Goal: Task Accomplishment & Management: Complete application form

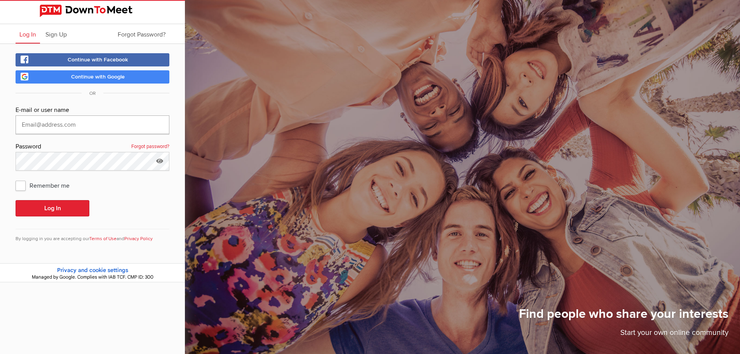
type input "kateh_1988@outlook.com"
click at [68, 73] on link "Continue with Google" at bounding box center [93, 76] width 154 height 13
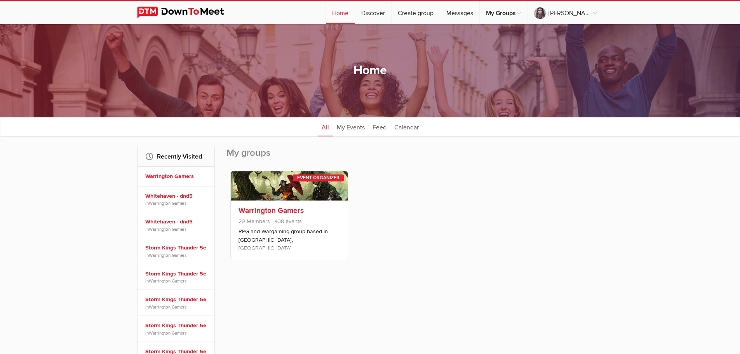
click at [271, 193] on link at bounding box center [289, 185] width 117 height 29
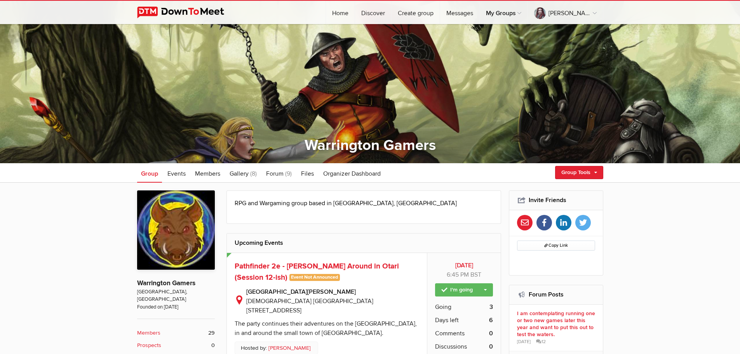
scroll to position [155, 0]
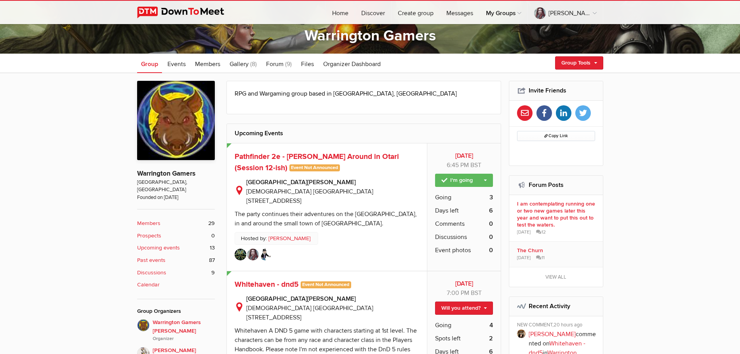
drag, startPoint x: 179, startPoint y: 65, endPoint x: 190, endPoint y: 73, distance: 14.2
click at [179, 65] on span "Events" at bounding box center [176, 64] width 18 height 8
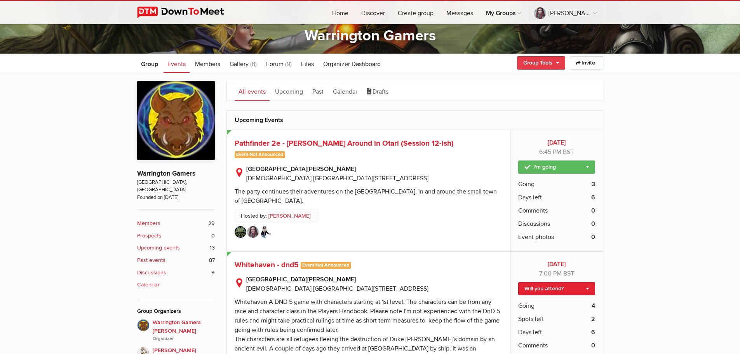
click at [551, 60] on link "Group Tools" at bounding box center [541, 62] width 48 height 13
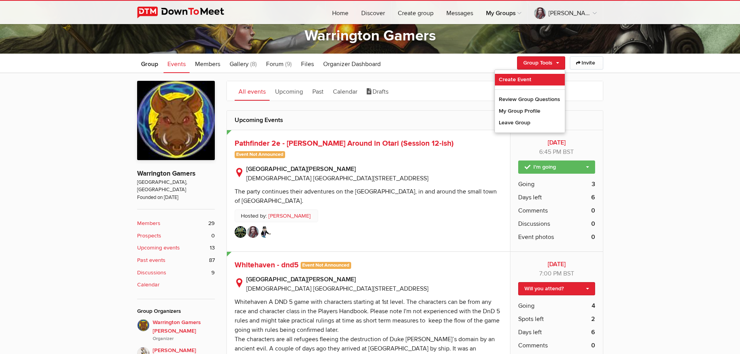
click at [512, 78] on link "Create Event" at bounding box center [530, 80] width 70 height 12
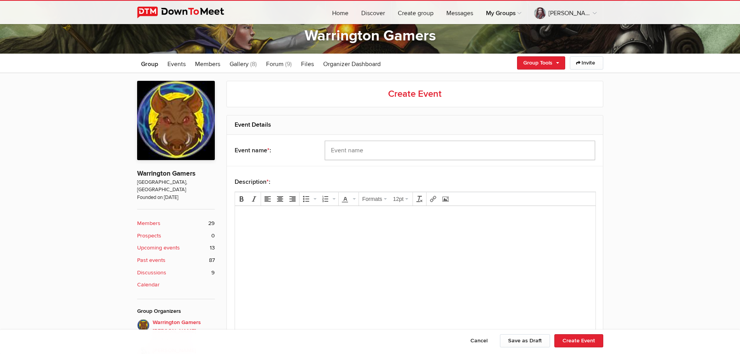
click at [347, 150] on input "text" at bounding box center [460, 150] width 270 height 19
type input "The Museum Heist - DND 5e One Shot (one possibly two sessions)"
click at [301, 240] on body at bounding box center [415, 229] width 354 height 35
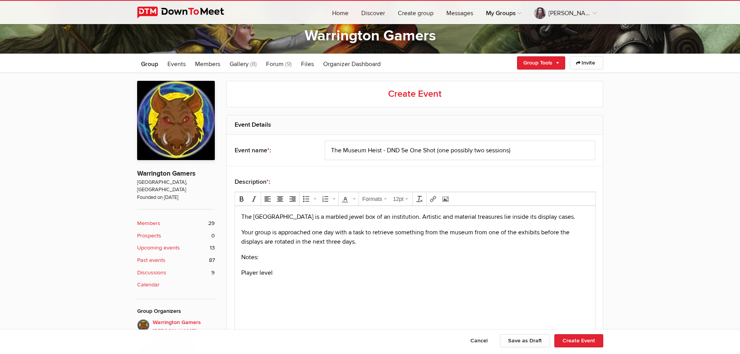
click at [288, 269] on p "Player level" at bounding box center [415, 272] width 348 height 9
click at [472, 266] on body "The Modern Artworks Museum is a marbled jewel box of an institution. Artistic a…" at bounding box center [415, 257] width 354 height 91
click at [462, 272] on p "I will provide some pre-generated characters with some equipment to use" at bounding box center [415, 272] width 348 height 9
click at [509, 274] on p "I will provide some pre-generated characters with some equipment to use during …" at bounding box center [415, 272] width 348 height 9
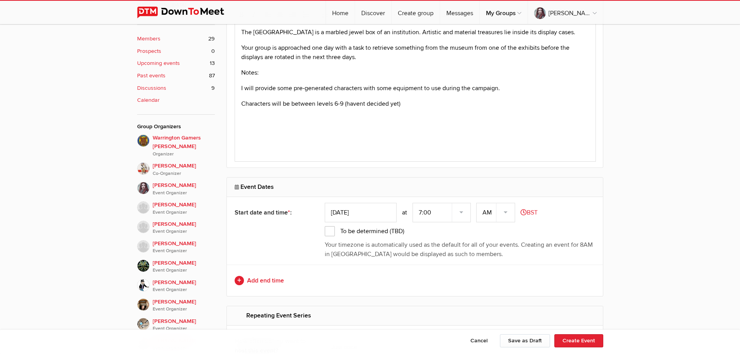
scroll to position [349, 0]
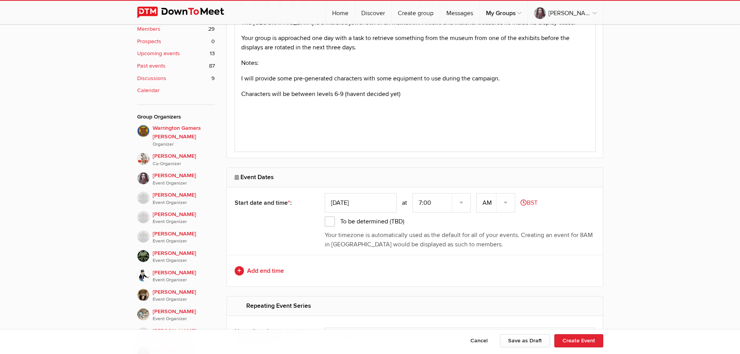
click at [384, 205] on input "[DATE]" at bounding box center [361, 202] width 72 height 19
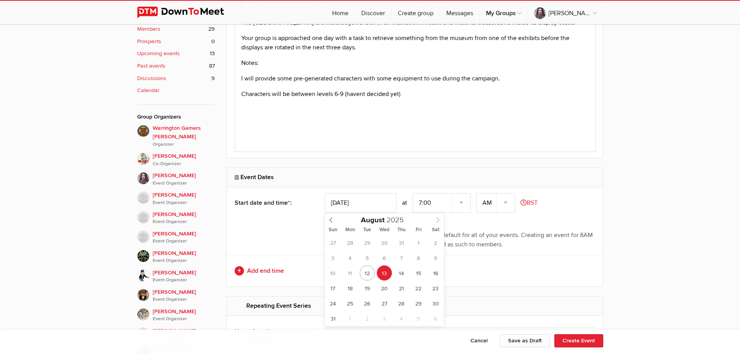
click at [435, 220] on icon at bounding box center [437, 219] width 5 height 5
type input "Sep 01, 2025"
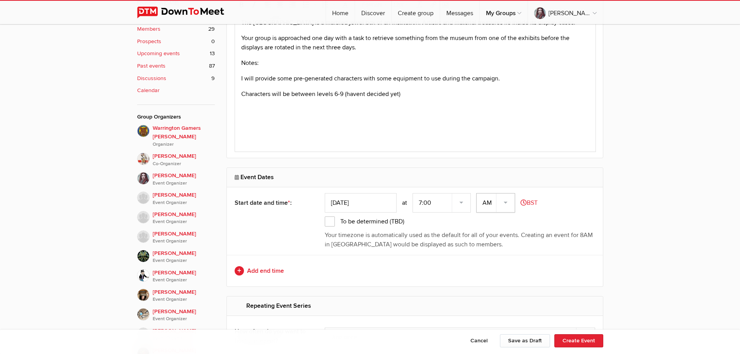
click at [500, 201] on select "AM PM" at bounding box center [495, 202] width 39 height 19
select select "PM"
click at [477, 193] on select "AM PM" at bounding box center [495, 202] width 39 height 19
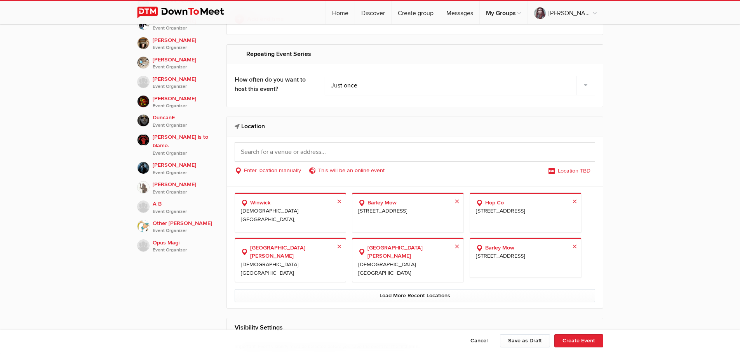
scroll to position [621, 0]
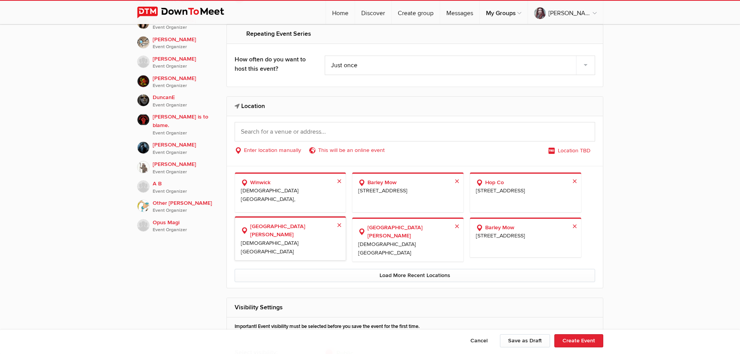
click at [319, 246] on span "[DEMOGRAPHIC_DATA] [GEOGRAPHIC_DATA][STREET_ADDRESS]" at bounding box center [290, 247] width 99 height 16
select select "[GEOGRAPHIC_DATA]"
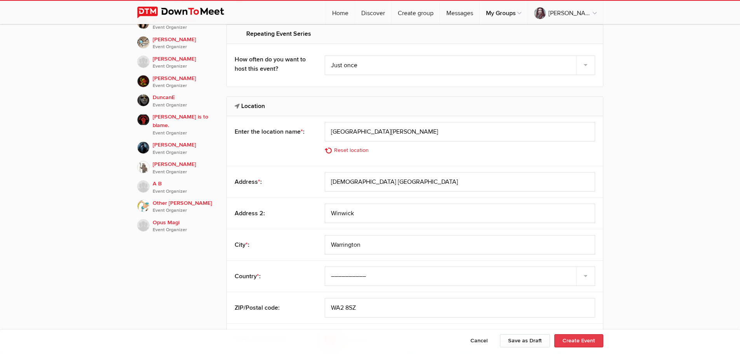
click at [584, 341] on button "Create Event" at bounding box center [578, 340] width 49 height 13
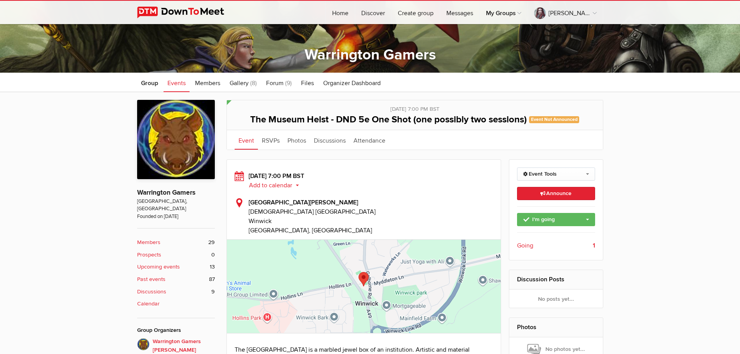
scroll to position [155, 0]
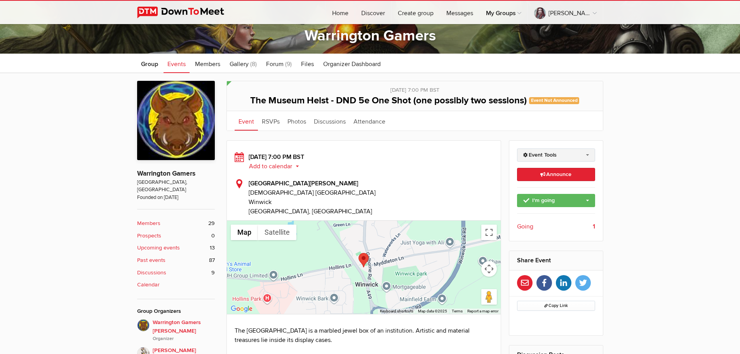
click at [547, 156] on link "Event Tools" at bounding box center [556, 154] width 78 height 13
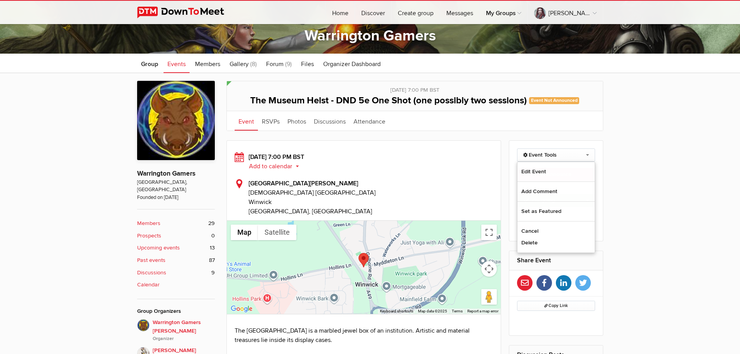
click at [444, 183] on div "St Oswald’s Church Hall Church Walk off Golborne Road Winwick Warrington, Unite…" at bounding box center [363, 197] width 259 height 37
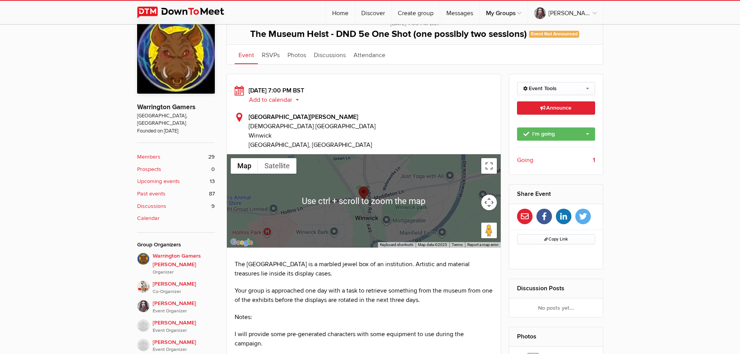
scroll to position [233, 0]
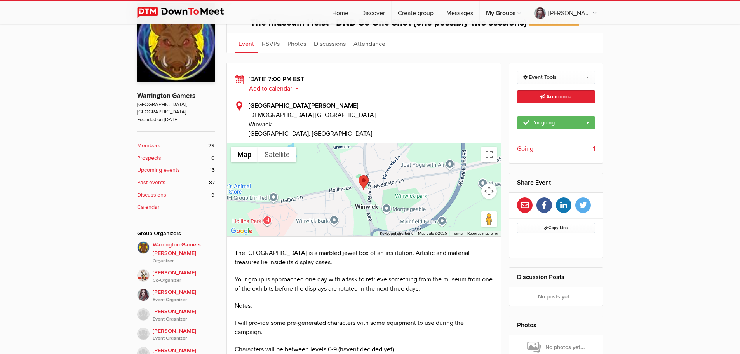
click at [523, 149] on span "Going" at bounding box center [525, 148] width 16 height 9
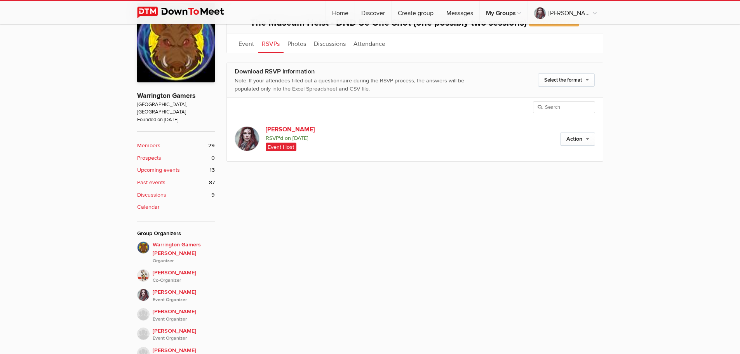
scroll to position [209, 0]
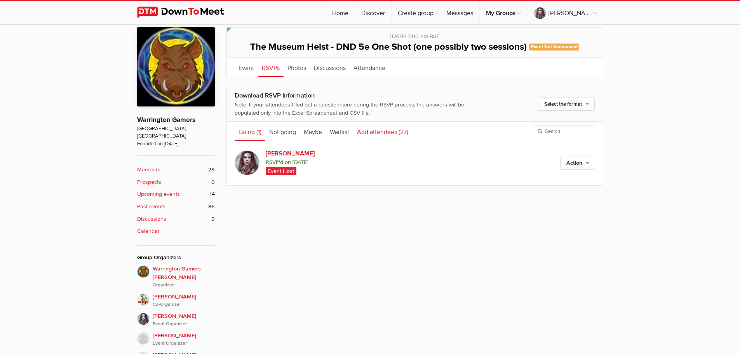
click at [370, 132] on link "Add attendees (27)" at bounding box center [382, 131] width 59 height 19
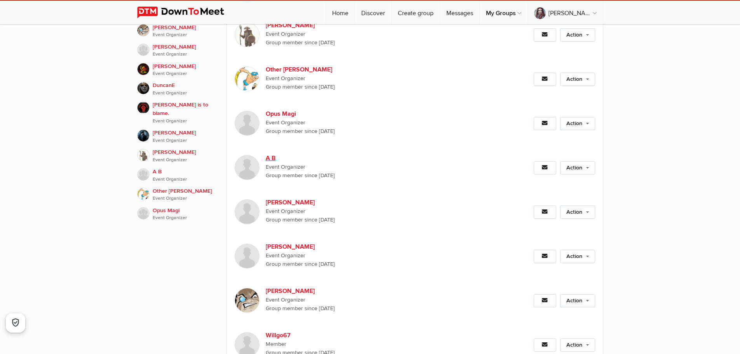
scroll to position [636, 0]
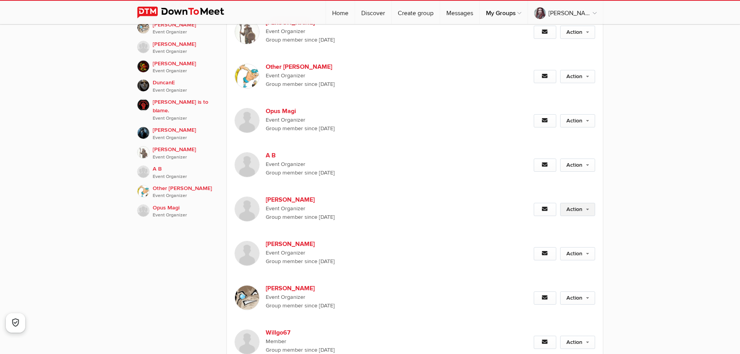
click at [581, 203] on link "Action" at bounding box center [577, 209] width 35 height 13
click at [530, 220] on link "Set as Going" at bounding box center [552, 226] width 85 height 12
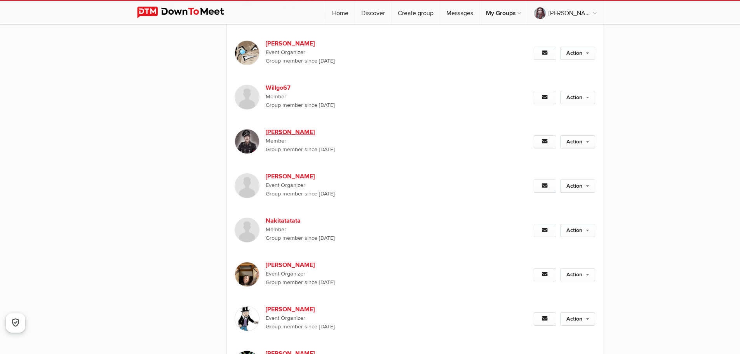
scroll to position [869, 0]
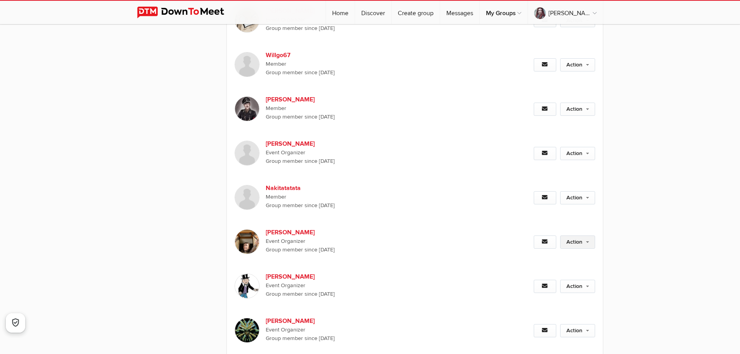
click at [582, 235] on link "Action" at bounding box center [577, 241] width 35 height 13
click at [538, 253] on link "Set as Going" at bounding box center [552, 259] width 85 height 12
click at [577, 235] on link "Action" at bounding box center [577, 241] width 35 height 13
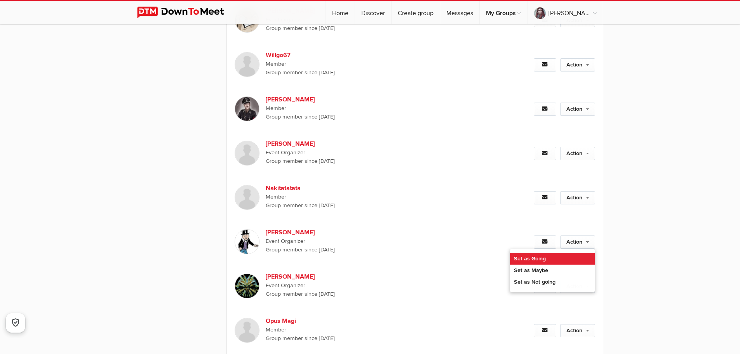
click at [535, 253] on link "Set as Going" at bounding box center [552, 259] width 85 height 12
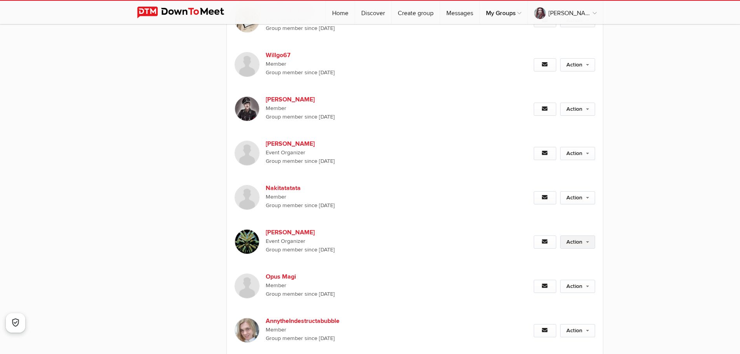
click at [582, 235] on link "Action" at bounding box center [577, 241] width 35 height 13
click at [550, 253] on link "Set as Going" at bounding box center [552, 259] width 85 height 12
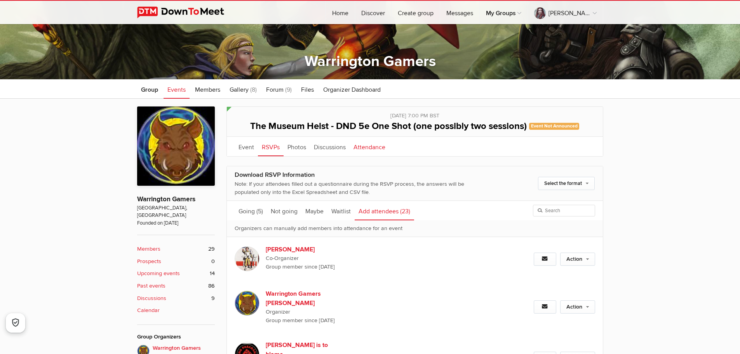
scroll to position [127, 0]
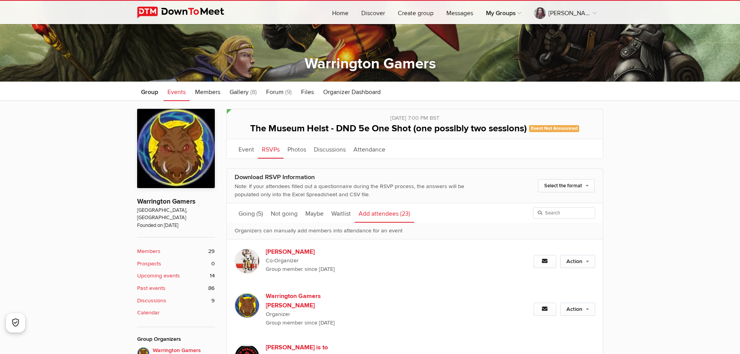
click at [174, 94] on span "Events" at bounding box center [176, 92] width 18 height 8
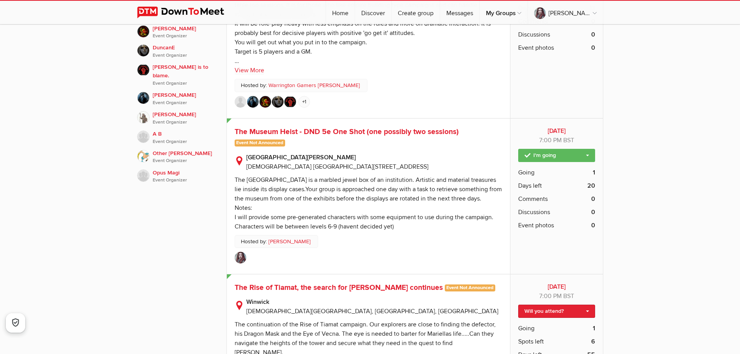
scroll to position [710, 0]
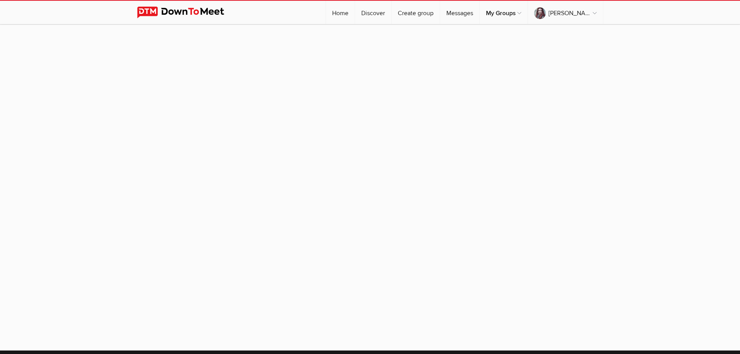
scroll to position [62, 0]
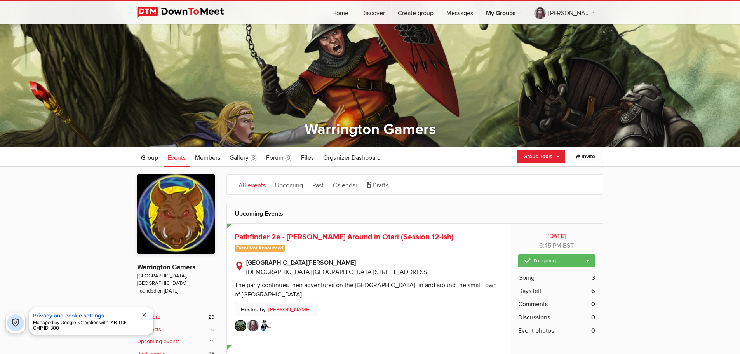
click at [142, 314] on span "close" at bounding box center [144, 314] width 6 height 6
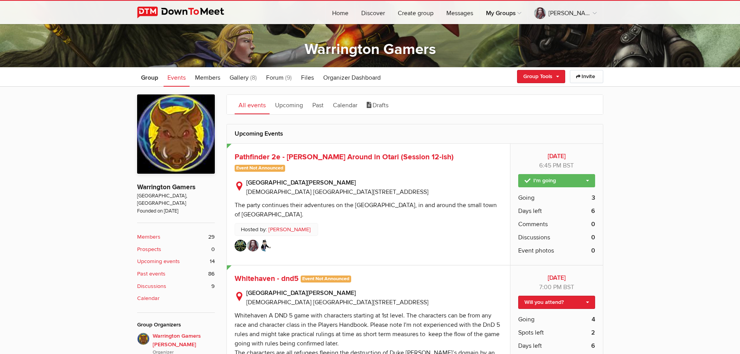
scroll to position [139, 0]
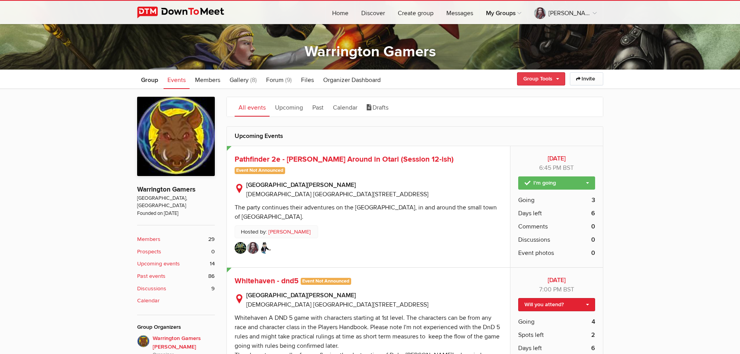
click at [531, 77] on link "Group Tools" at bounding box center [541, 78] width 48 height 13
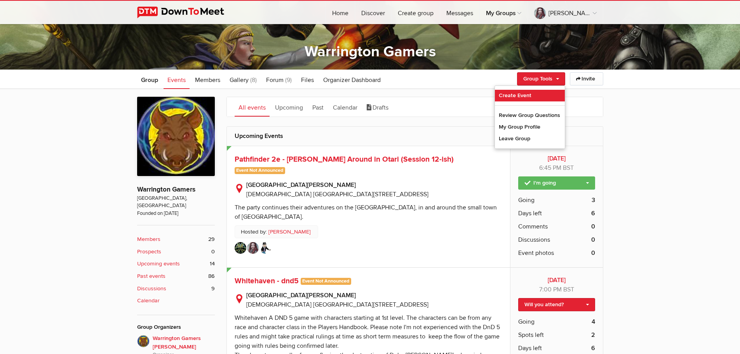
click at [509, 98] on link "Create Event" at bounding box center [530, 96] width 70 height 12
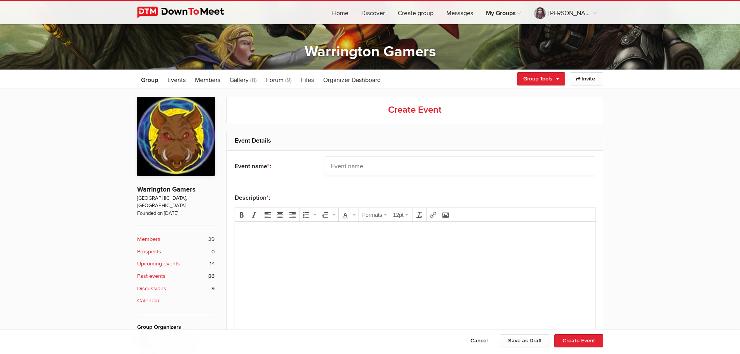
click at [358, 169] on input "text" at bounding box center [460, 165] width 270 height 19
type input "Phandelver and Below"
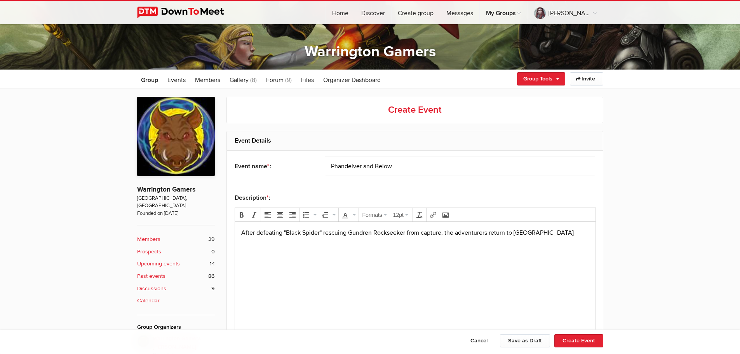
click at [554, 233] on p "After defeating "Black Spider" rescuing Gundren Rockseeker from capture, the ad…" at bounding box center [415, 232] width 348 height 9
click at [565, 230] on p "After defeating "Black Spider" rescuing Gundren Rockseeker from capture, the ad…" at bounding box center [415, 232] width 348 height 9
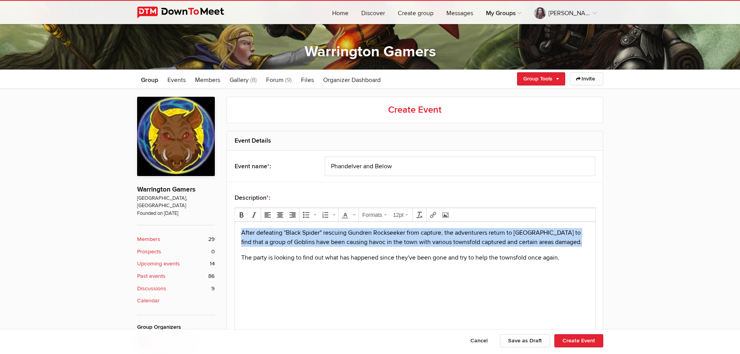
copy p "After defeating "Black Spider" rescuing Gundren Rockseeker from capture, the ad…"
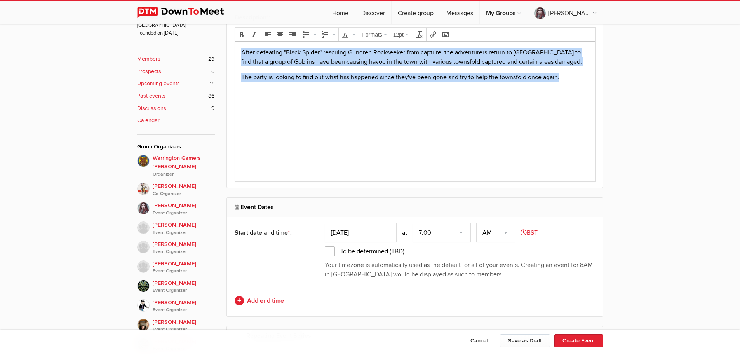
scroll to position [334, 0]
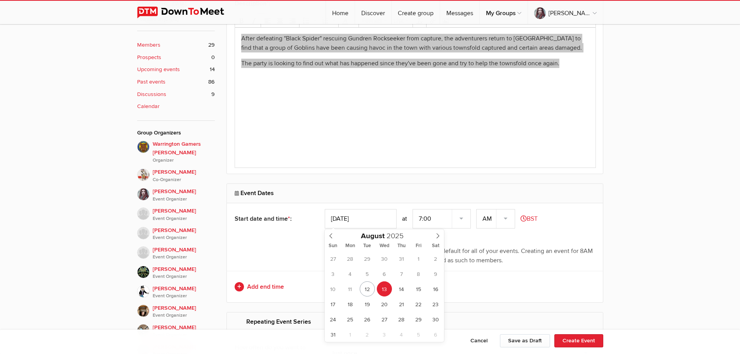
click at [346, 212] on input "[DATE]" at bounding box center [361, 218] width 72 height 19
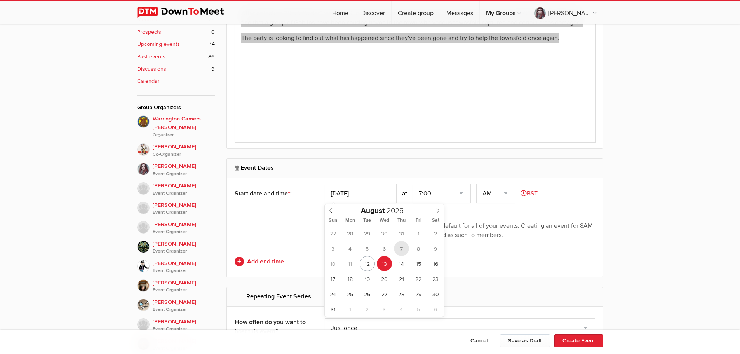
scroll to position [372, 0]
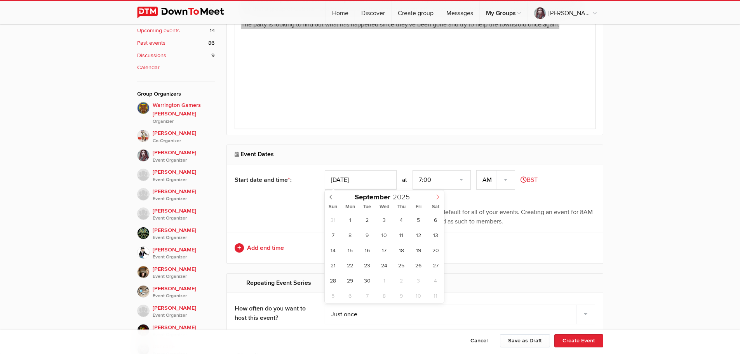
click at [438, 198] on icon at bounding box center [437, 197] width 3 height 5
type input "[DATE]"
drag, startPoint x: 486, startPoint y: 179, endPoint x: 485, endPoint y: 184, distance: 5.8
click at [486, 179] on select "AM PM" at bounding box center [495, 179] width 39 height 19
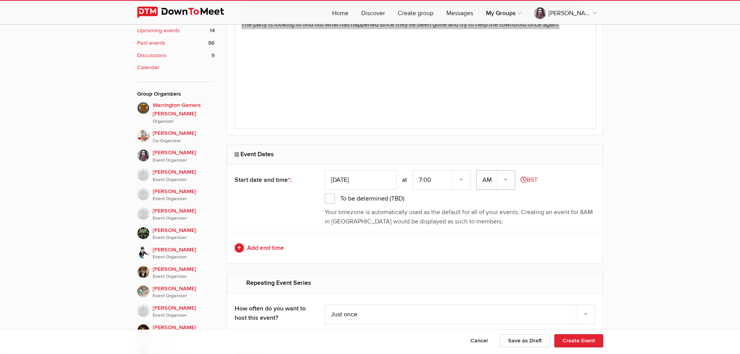
select select "PM"
click at [477, 170] on select "AM PM" at bounding box center [495, 179] width 39 height 19
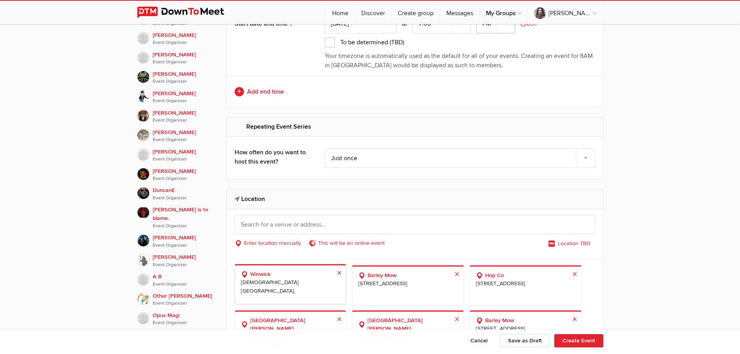
scroll to position [566, 0]
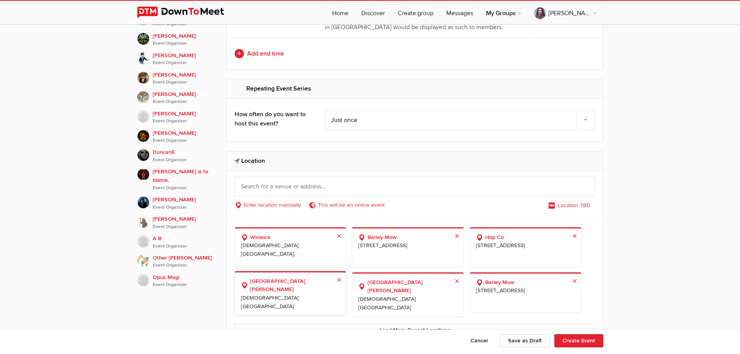
click at [283, 284] on b "[GEOGRAPHIC_DATA][PERSON_NAME]" at bounding box center [290, 285] width 99 height 17
select select "[GEOGRAPHIC_DATA]"
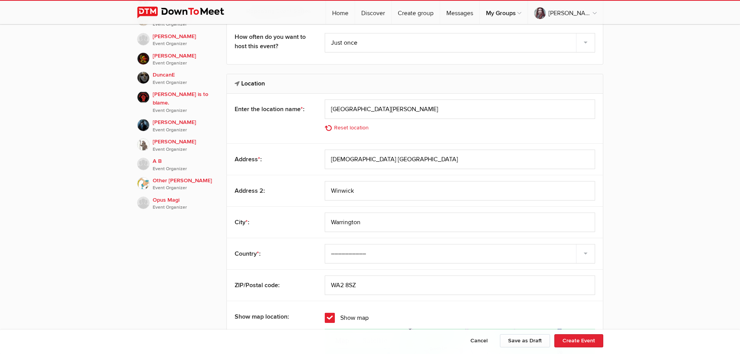
scroll to position [644, 0]
click at [573, 340] on button "Create Event" at bounding box center [578, 340] width 49 height 13
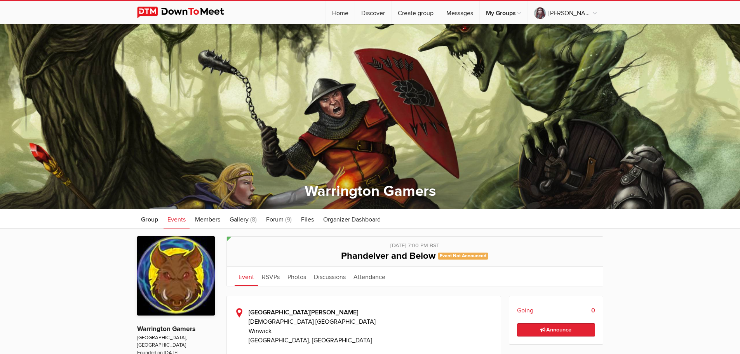
scroll to position [194, 0]
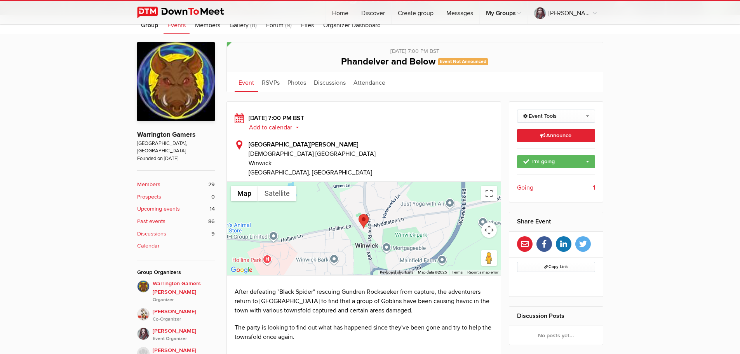
click at [519, 187] on span "Going" at bounding box center [525, 187] width 16 height 9
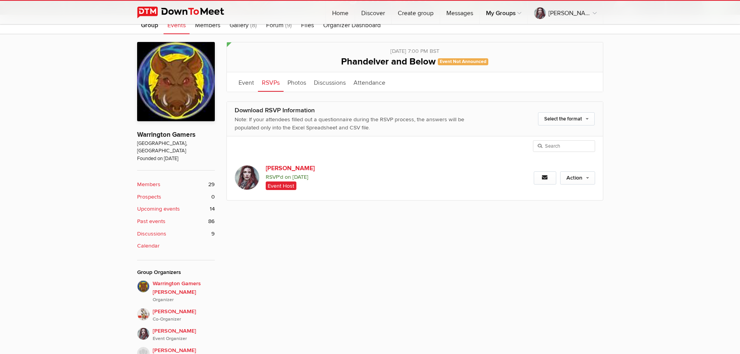
scroll to position [209, 0]
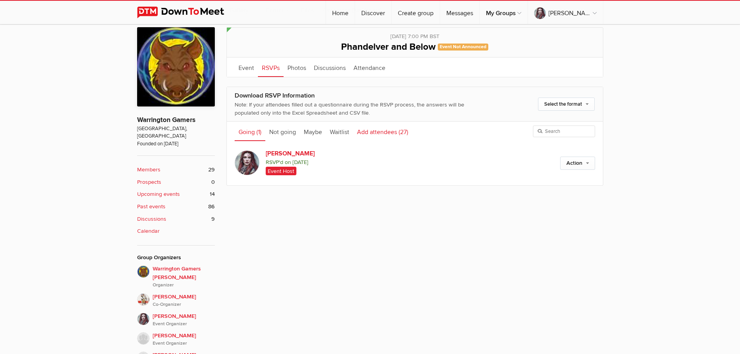
click at [365, 134] on link "Add attendees (27)" at bounding box center [382, 131] width 59 height 19
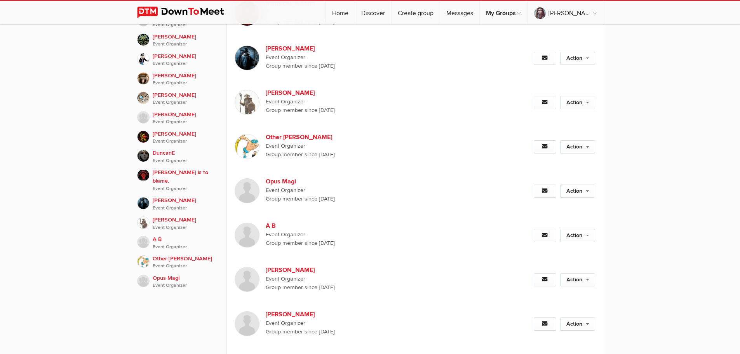
scroll to position [558, 0]
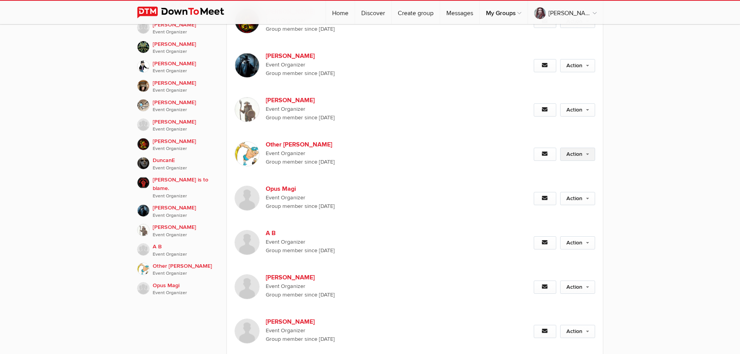
click at [575, 148] on link "Action" at bounding box center [577, 154] width 35 height 13
click at [536, 165] on link "Set as Going" at bounding box center [552, 171] width 85 height 12
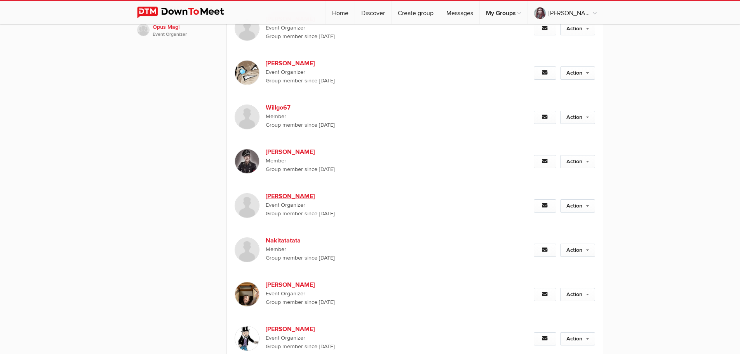
scroll to position [830, 0]
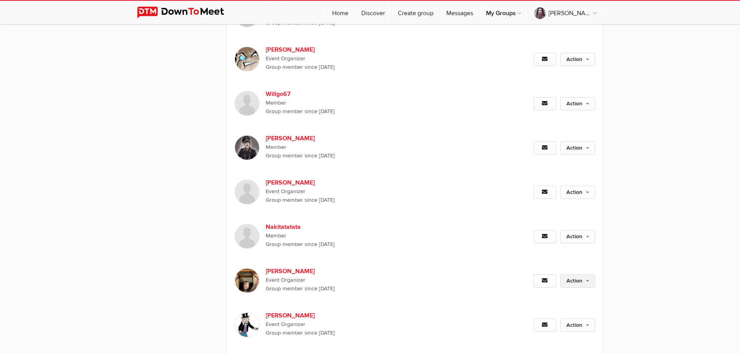
click at [571, 274] on link "Action" at bounding box center [577, 280] width 35 height 13
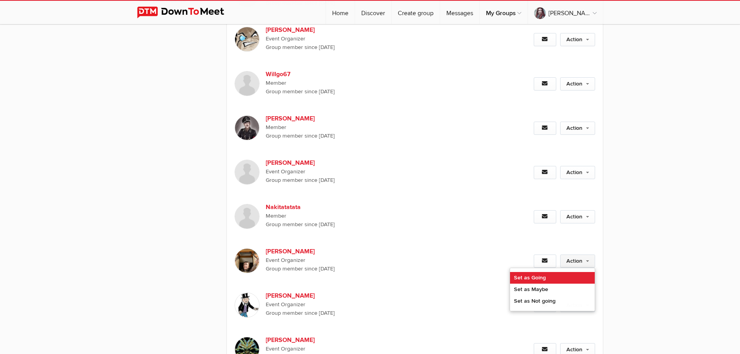
scroll to position [869, 0]
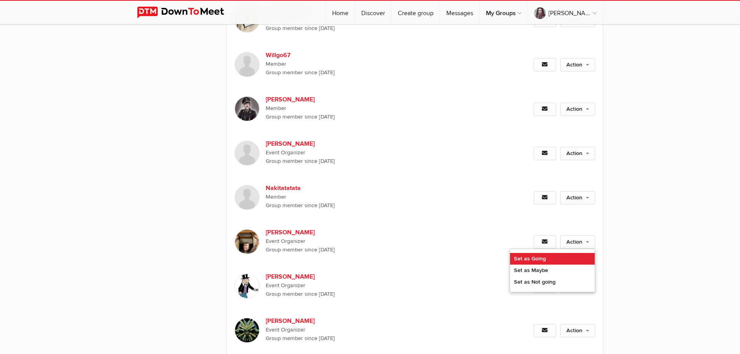
click at [539, 253] on link "Set as Going" at bounding box center [552, 259] width 85 height 12
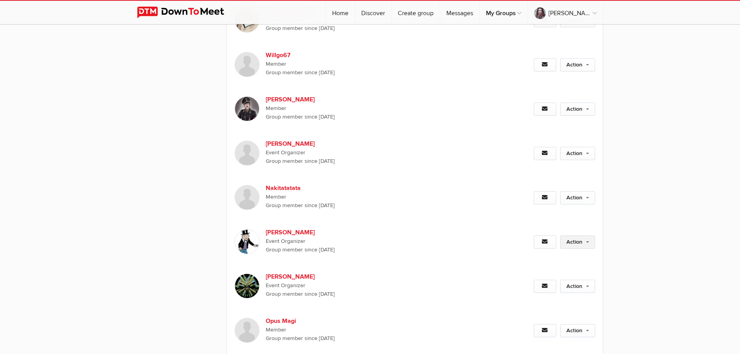
click at [585, 235] on link "Action" at bounding box center [577, 241] width 35 height 13
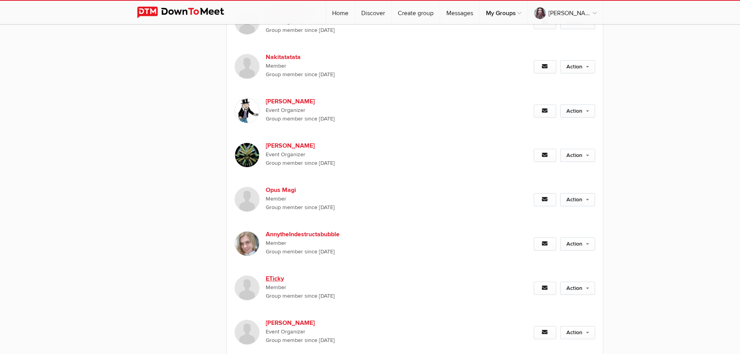
scroll to position [992, 0]
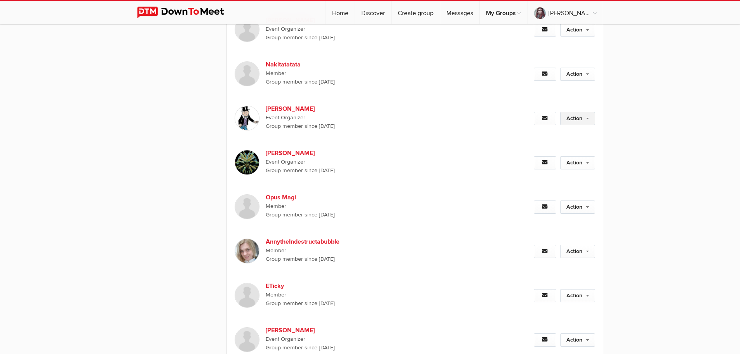
click at [573, 112] on link "Action" at bounding box center [577, 118] width 35 height 13
click at [555, 129] on link "Set as Going" at bounding box center [552, 135] width 85 height 12
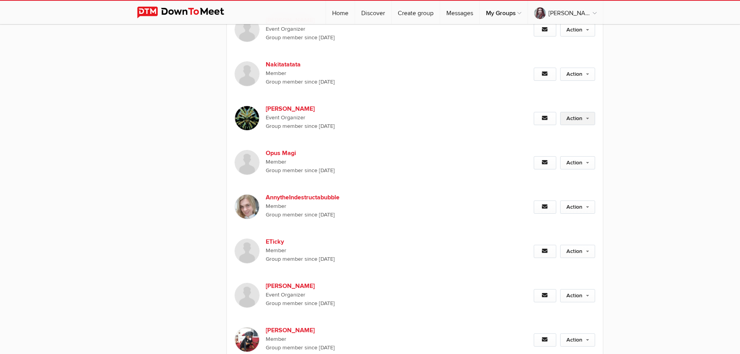
click at [573, 112] on link "Action" at bounding box center [577, 118] width 35 height 13
click at [553, 129] on link "Set as Going" at bounding box center [552, 135] width 85 height 12
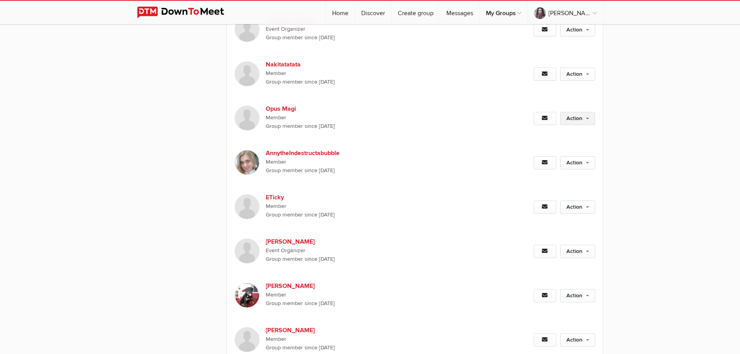
click at [573, 112] on link "Action" at bounding box center [577, 118] width 35 height 13
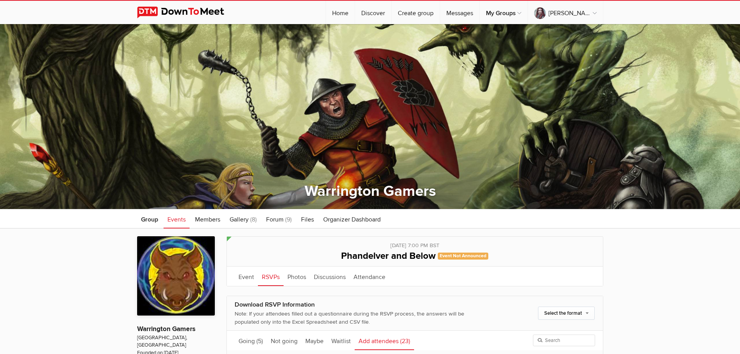
scroll to position [155, 0]
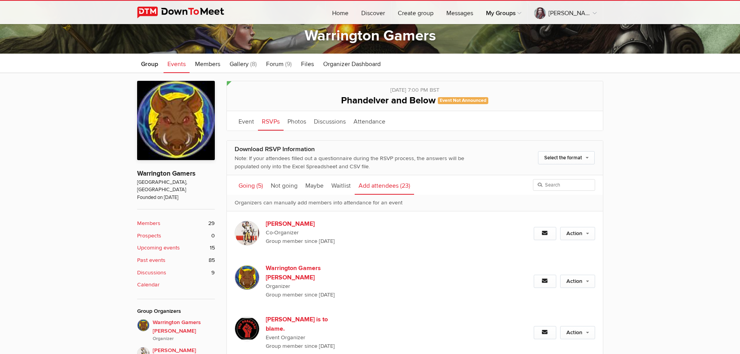
click at [252, 188] on link "Going (5)" at bounding box center [250, 184] width 32 height 19
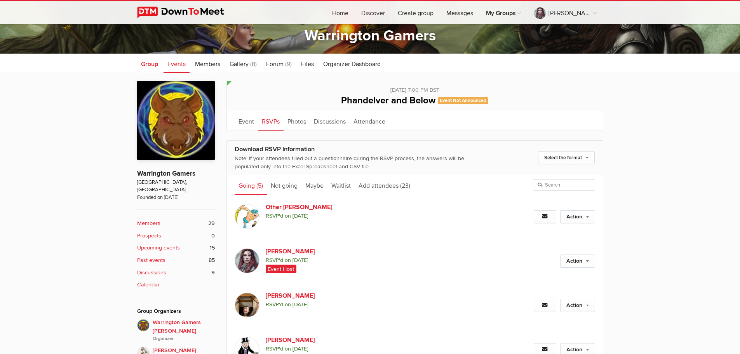
click at [145, 65] on span "Group" at bounding box center [149, 64] width 17 height 8
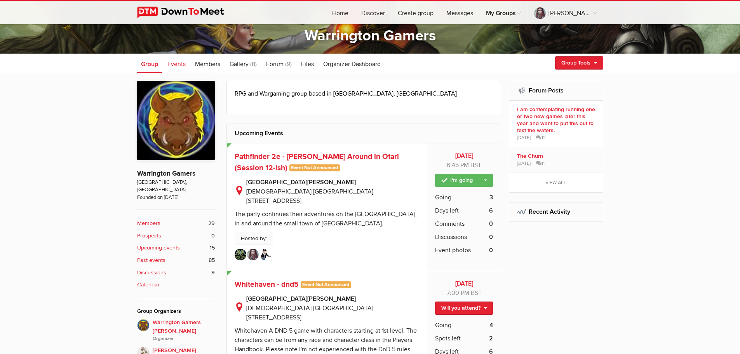
click at [178, 63] on span "Events" at bounding box center [176, 64] width 18 height 8
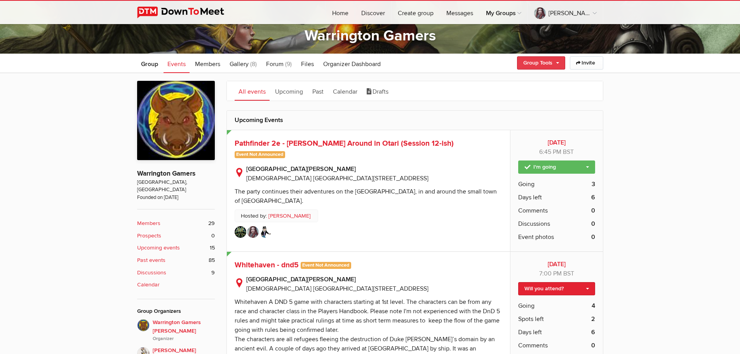
click at [540, 63] on link "Group Tools" at bounding box center [541, 62] width 48 height 13
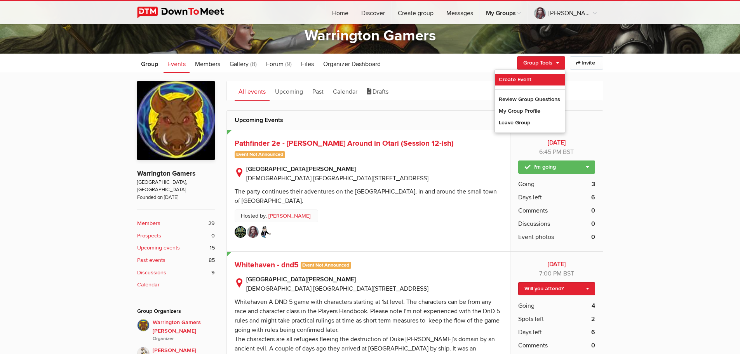
click at [514, 80] on link "Create Event" at bounding box center [530, 80] width 70 height 12
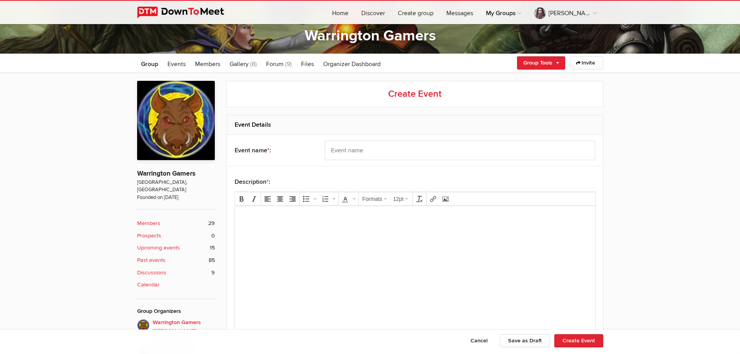
click at [281, 232] on body at bounding box center [415, 229] width 354 height 35
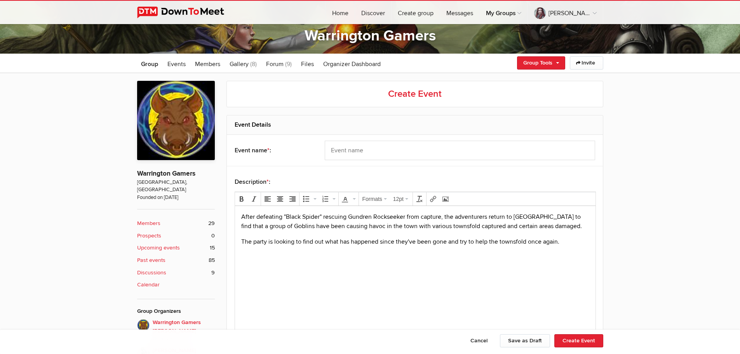
click at [352, 149] on input "text" at bounding box center [460, 150] width 270 height 19
type input "Phandelver and Below"
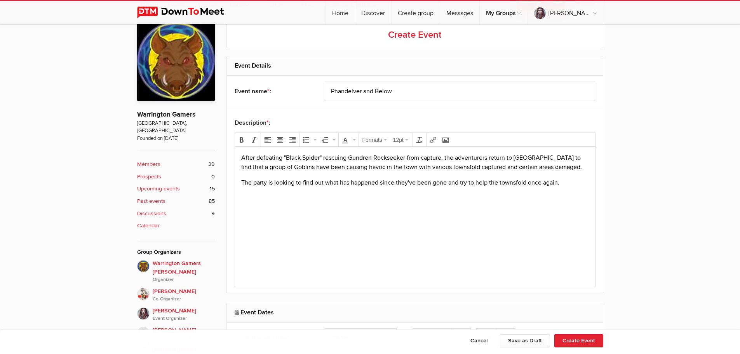
scroll to position [349, 0]
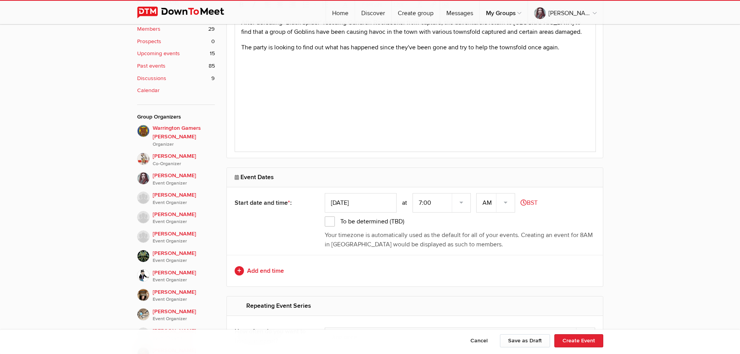
click at [362, 207] on input "[DATE]" at bounding box center [361, 202] width 72 height 19
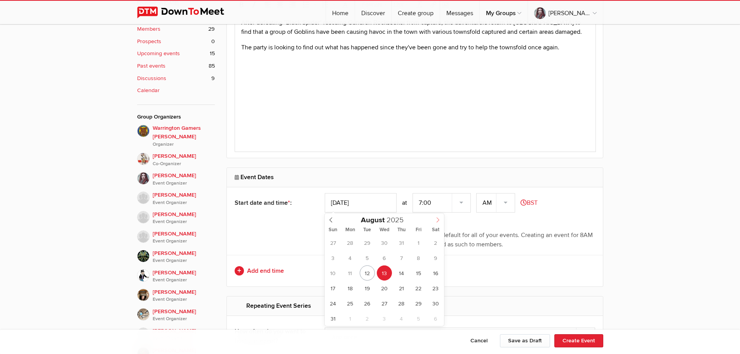
click at [435, 222] on icon at bounding box center [437, 219] width 5 height 5
click at [329, 221] on icon at bounding box center [330, 219] width 5 height 5
type input "[DATE]"
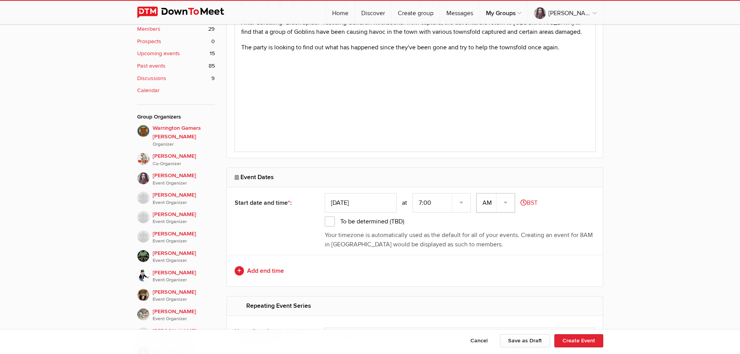
click at [502, 205] on select "AM PM" at bounding box center [495, 202] width 39 height 19
select select "PM"
click at [477, 193] on select "AM PM" at bounding box center [495, 202] width 39 height 19
click at [573, 337] on button "Create Event" at bounding box center [578, 340] width 49 height 13
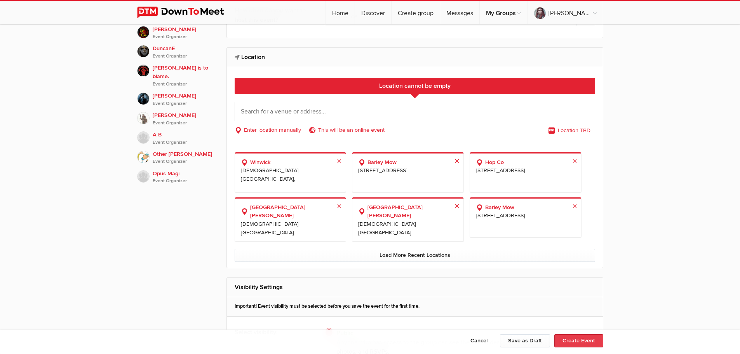
scroll to position [728, 0]
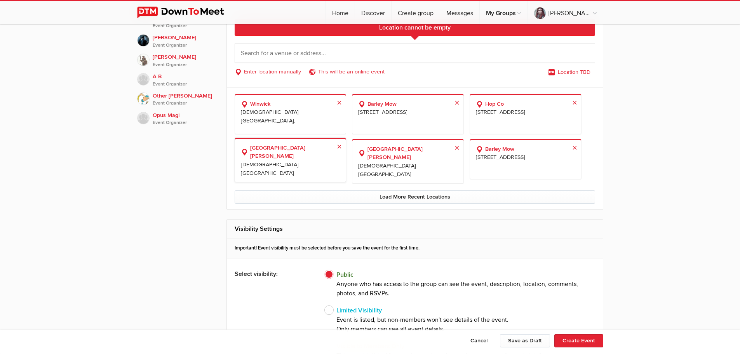
click at [313, 151] on b "[GEOGRAPHIC_DATA][PERSON_NAME]" at bounding box center [290, 152] width 99 height 17
select select "[GEOGRAPHIC_DATA]"
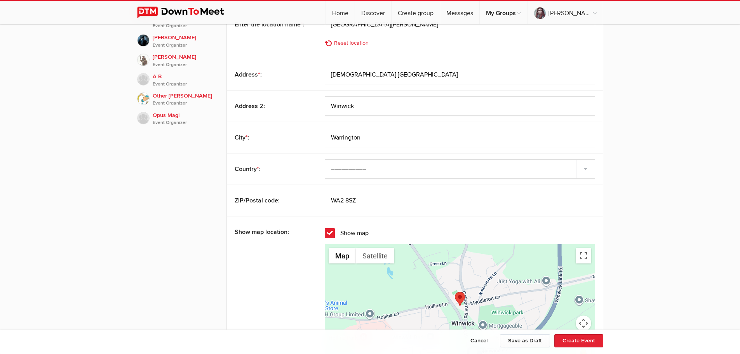
click at [335, 236] on span "Show map" at bounding box center [347, 233] width 44 height 10
click at [0, 0] on input "Show map" at bounding box center [0, 0] width 0 height 0
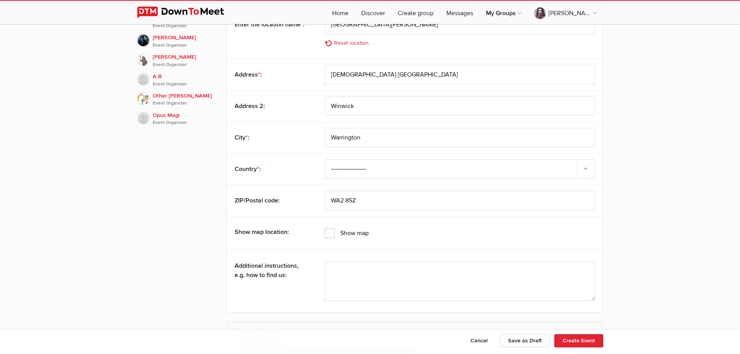
click at [585, 334] on div "Cancel Save as Draft Create Event" at bounding box center [370, 341] width 466 height 24
click at [584, 340] on button "Create Event" at bounding box center [578, 340] width 49 height 13
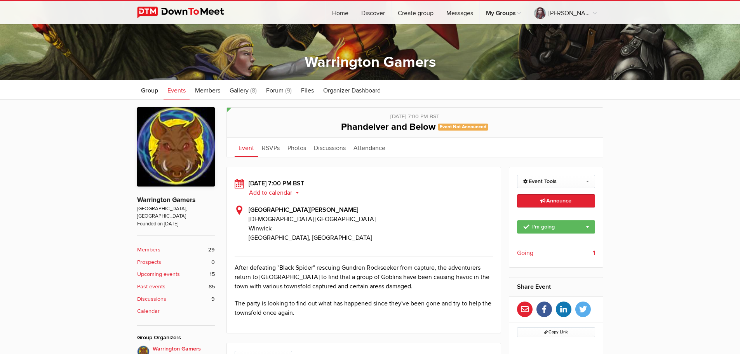
scroll to position [155, 0]
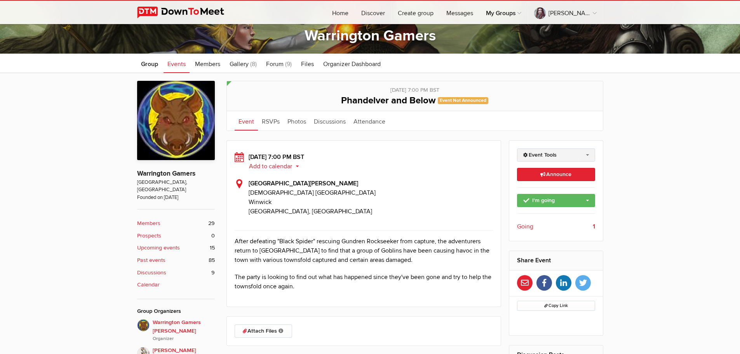
click at [550, 156] on link "Event Tools" at bounding box center [556, 154] width 78 height 13
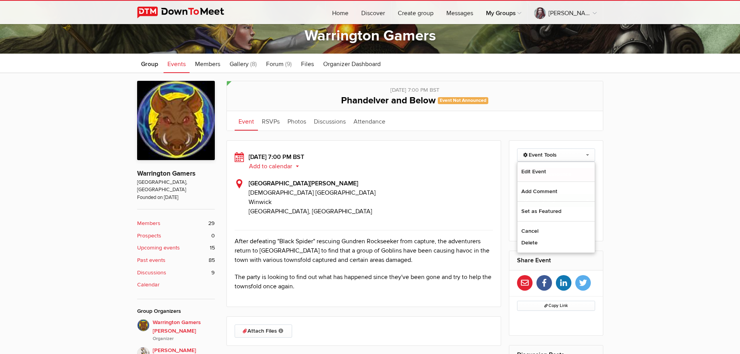
click at [446, 170] on sp-event-calendar-button "Add to calendar Outlook Apple / iCal Google Yahoo Add to calendar Add to calend…" at bounding box center [370, 166] width 245 height 9
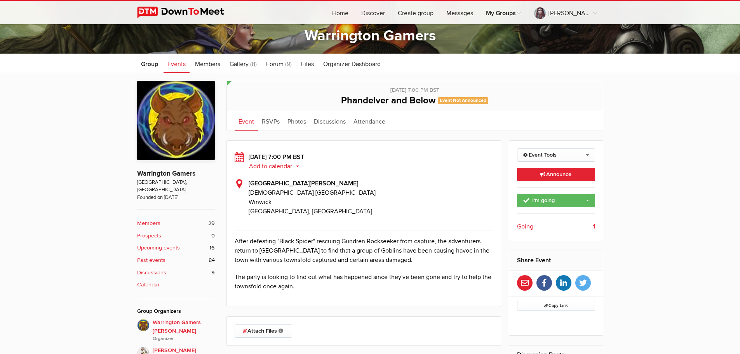
click at [177, 64] on span "Events" at bounding box center [176, 64] width 18 height 8
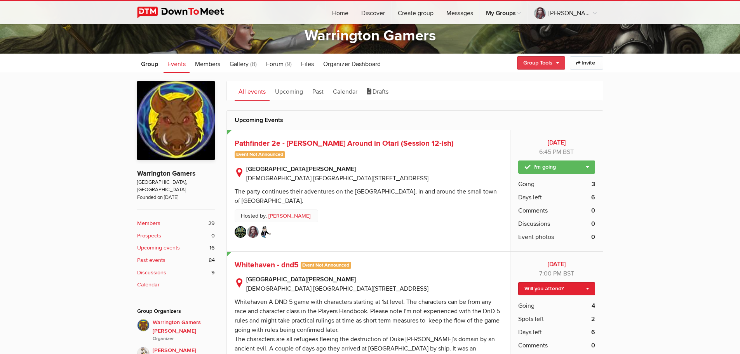
click at [525, 63] on link "Group Tools" at bounding box center [541, 62] width 48 height 13
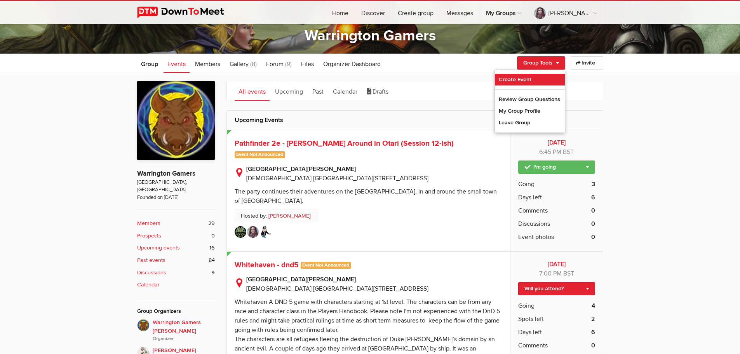
click at [511, 79] on link "Create Event" at bounding box center [530, 80] width 70 height 12
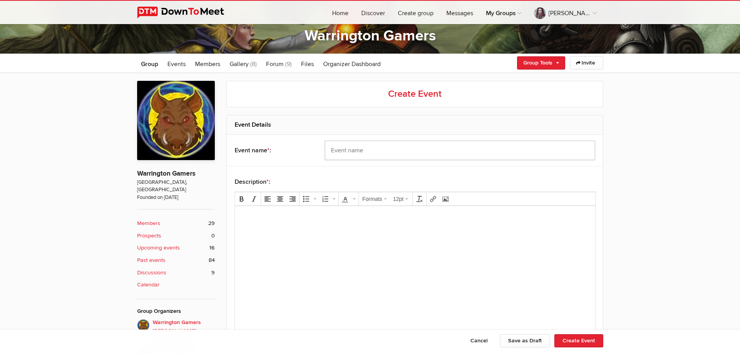
click at [355, 152] on input "text" at bounding box center [460, 150] width 270 height 19
type input "Phandelver and Below"
click at [328, 239] on body at bounding box center [415, 229] width 354 height 35
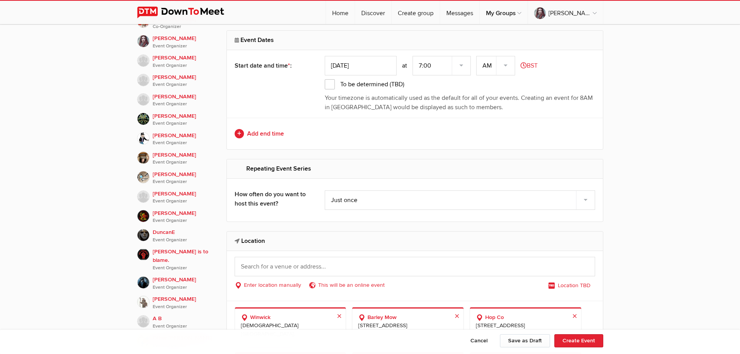
scroll to position [388, 0]
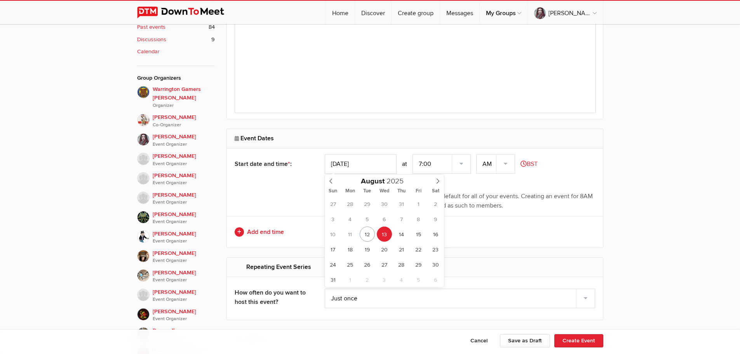
click at [353, 166] on input "[DATE]" at bounding box center [361, 163] width 72 height 19
click at [444, 181] on span at bounding box center [437, 179] width 13 height 11
click at [443, 181] on span at bounding box center [437, 179] width 13 height 11
type input "[DATE]"
click at [506, 161] on select "AM PM" at bounding box center [495, 163] width 39 height 19
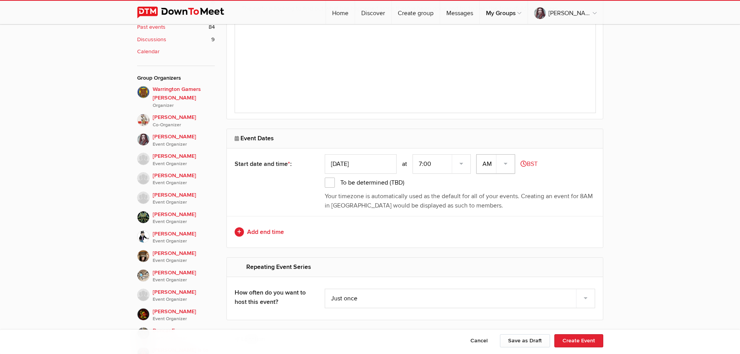
select select "PM"
click at [477, 154] on select "AM PM" at bounding box center [495, 163] width 39 height 19
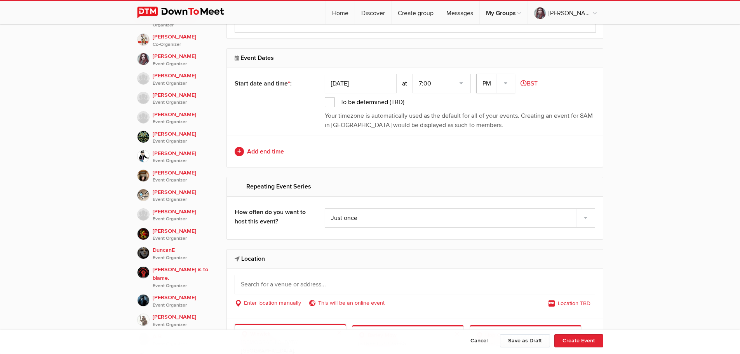
scroll to position [582, 0]
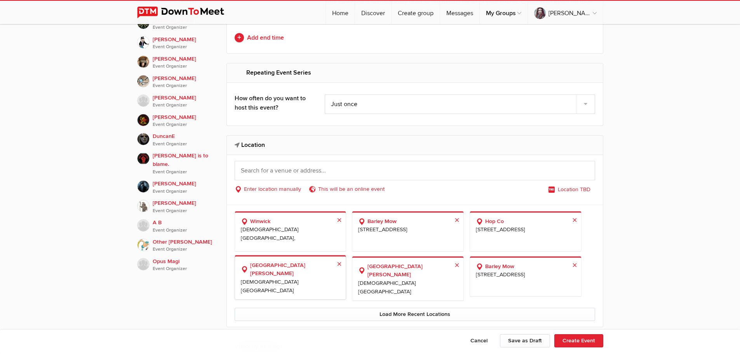
click at [288, 278] on span "[DEMOGRAPHIC_DATA] [GEOGRAPHIC_DATA][STREET_ADDRESS]" at bounding box center [290, 286] width 99 height 16
select select "[GEOGRAPHIC_DATA]"
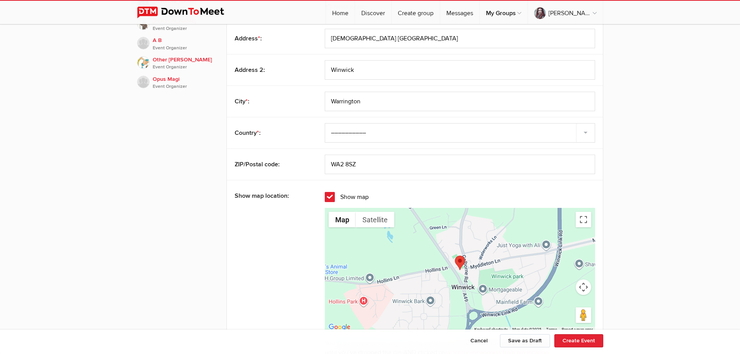
scroll to position [776, 0]
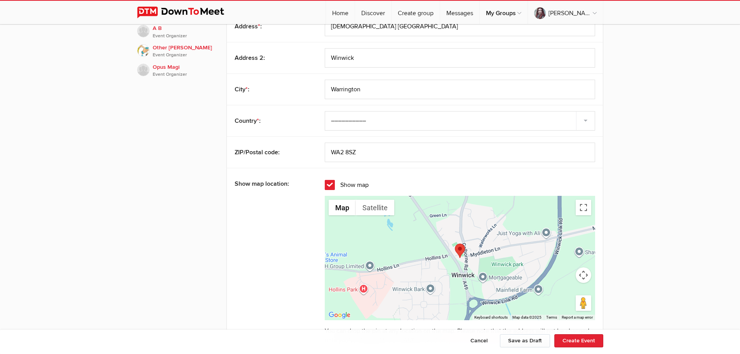
click at [328, 184] on span "Show map" at bounding box center [347, 185] width 44 height 10
click at [0, 0] on input "Show map" at bounding box center [0, 0] width 0 height 0
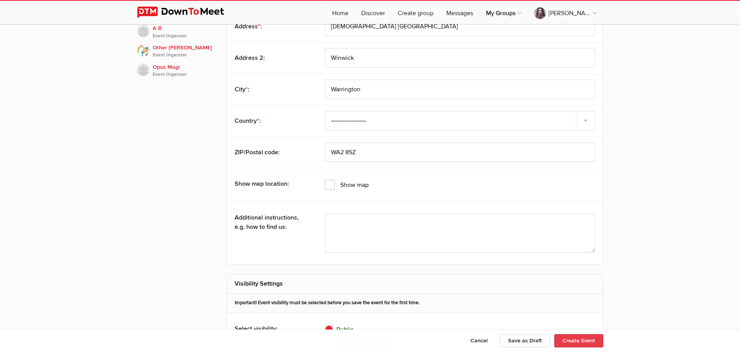
click at [562, 343] on button "Create Event" at bounding box center [578, 340] width 49 height 13
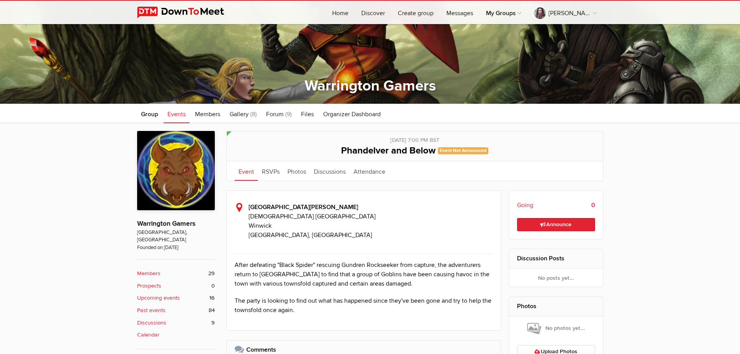
scroll to position [155, 0]
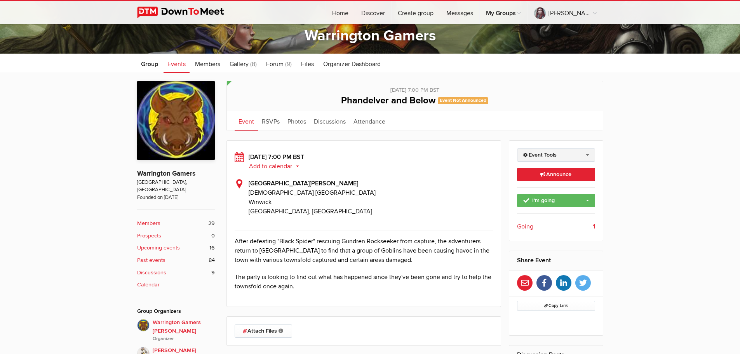
click at [551, 151] on link "Event Tools" at bounding box center [556, 154] width 78 height 13
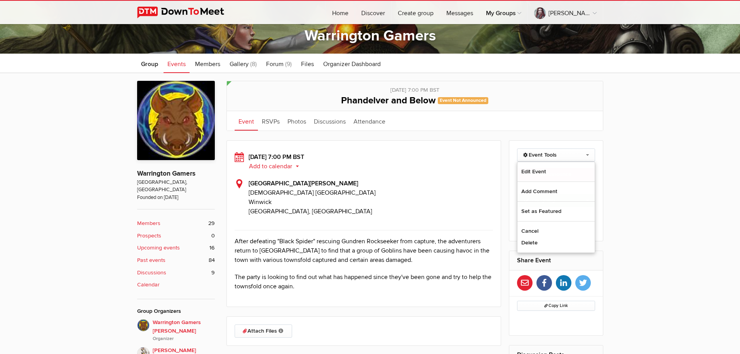
click at [171, 67] on span "Events" at bounding box center [176, 64] width 18 height 8
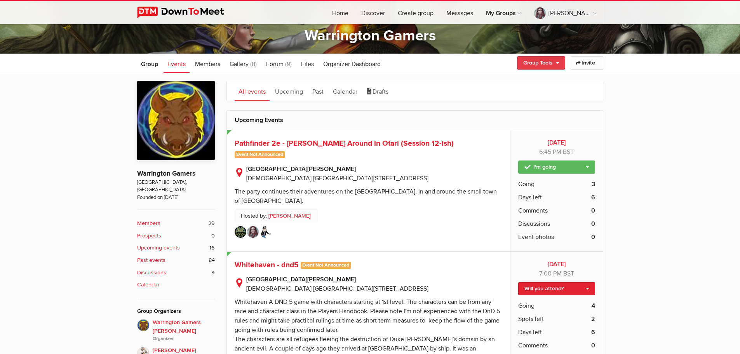
click at [544, 64] on link "Group Tools" at bounding box center [541, 62] width 48 height 13
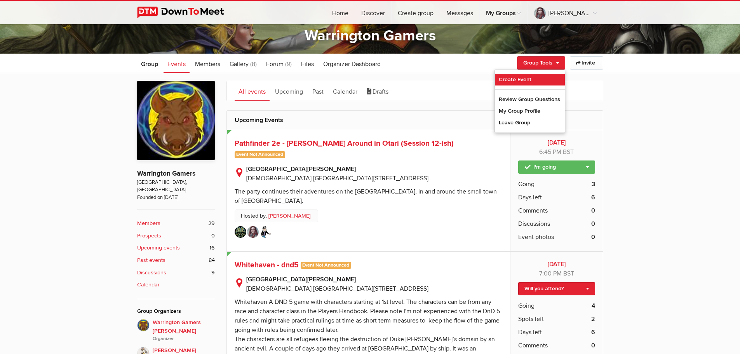
click at [518, 80] on link "Create Event" at bounding box center [530, 80] width 70 height 12
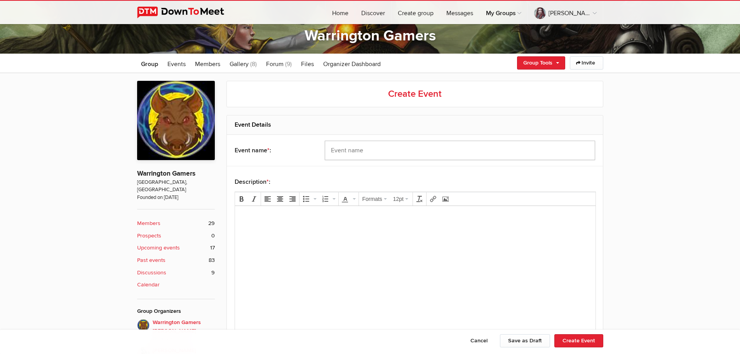
drag, startPoint x: 346, startPoint y: 151, endPoint x: 353, endPoint y: 166, distance: 16.7
click at [346, 151] on input "text" at bounding box center [460, 150] width 270 height 19
type input "Phandelver and Below"
click at [330, 237] on body at bounding box center [415, 229] width 354 height 35
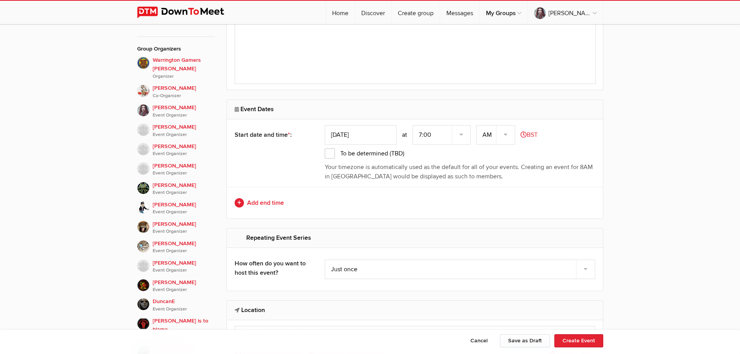
scroll to position [427, 0]
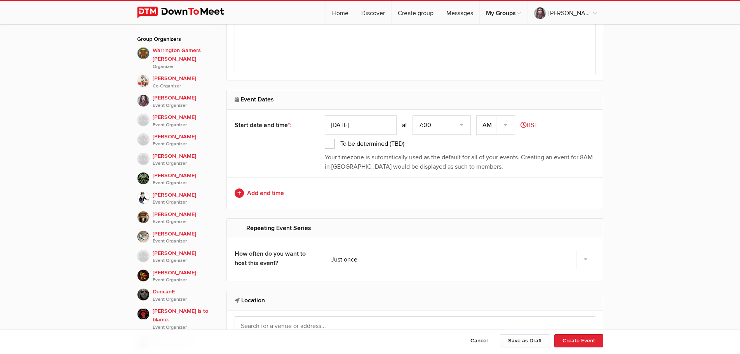
click at [370, 128] on input "[DATE]" at bounding box center [361, 124] width 72 height 19
click at [433, 141] on span at bounding box center [437, 140] width 13 height 11
type input "[DATE]"
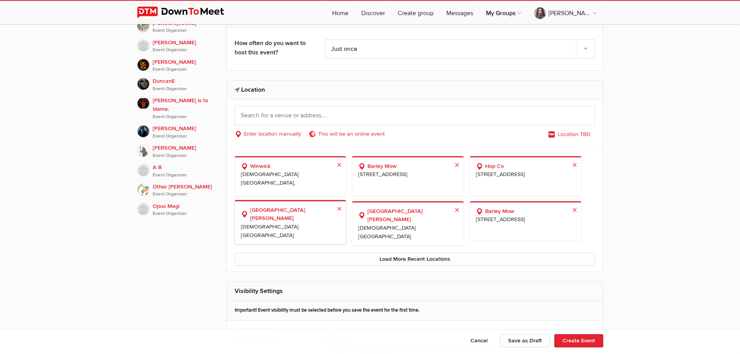
scroll to position [660, 0]
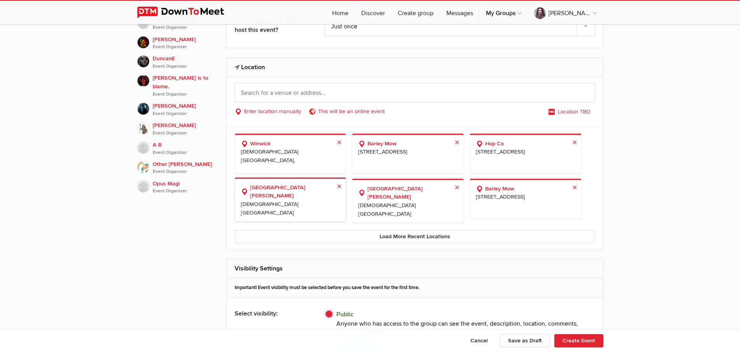
click at [289, 187] on b "[GEOGRAPHIC_DATA][PERSON_NAME]" at bounding box center [290, 191] width 99 height 17
select select "[GEOGRAPHIC_DATA]"
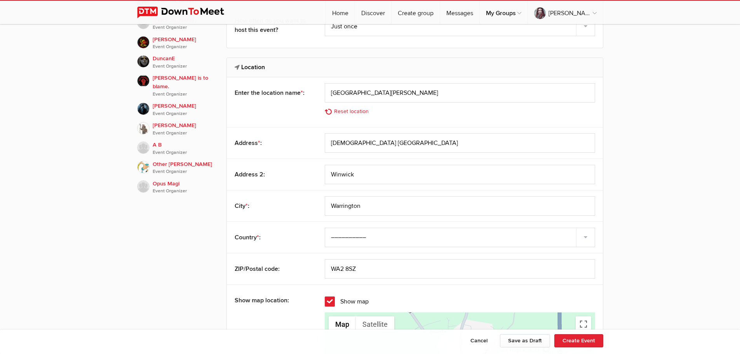
click at [328, 301] on span "Show map" at bounding box center [347, 301] width 44 height 10
click at [0, 0] on input "Show map" at bounding box center [0, 0] width 0 height 0
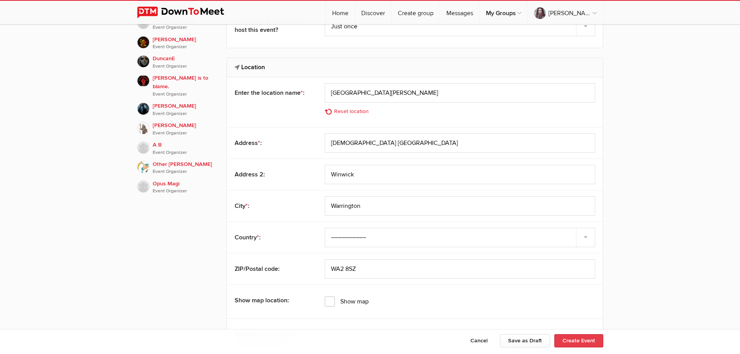
click at [599, 342] on button "Create Event" at bounding box center [578, 340] width 49 height 13
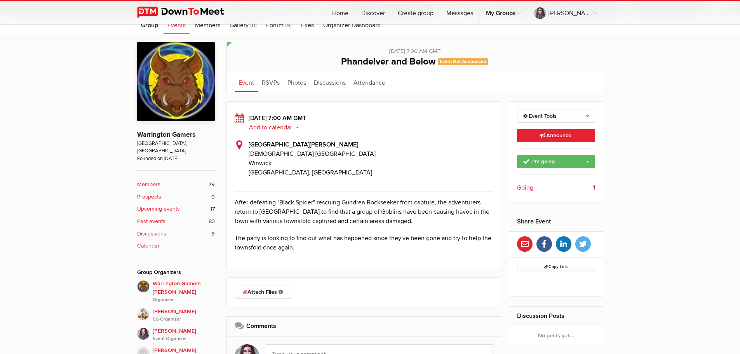
scroll to position [155, 0]
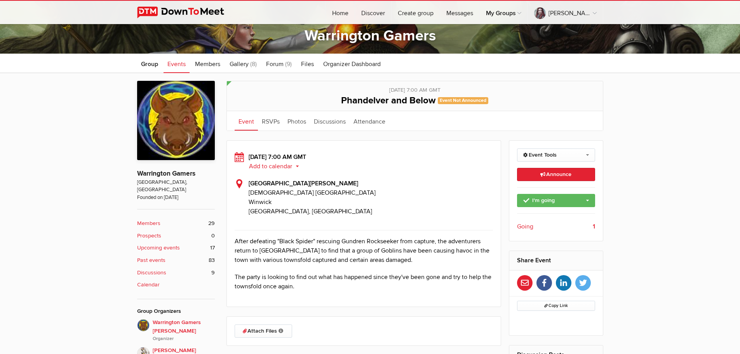
click at [171, 66] on span "Events" at bounding box center [176, 64] width 18 height 8
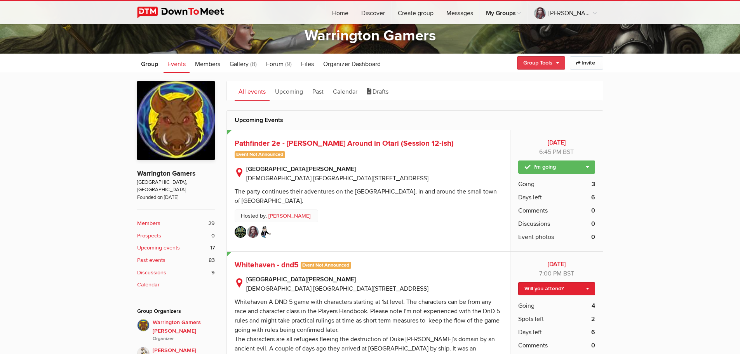
click at [549, 63] on link "Group Tools" at bounding box center [541, 62] width 48 height 13
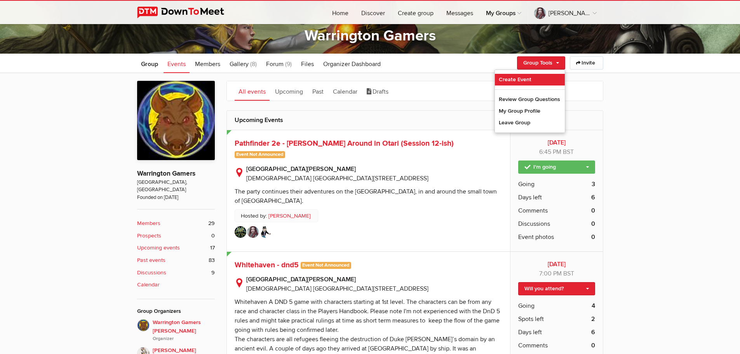
click at [510, 78] on link "Create Event" at bounding box center [530, 80] width 70 height 12
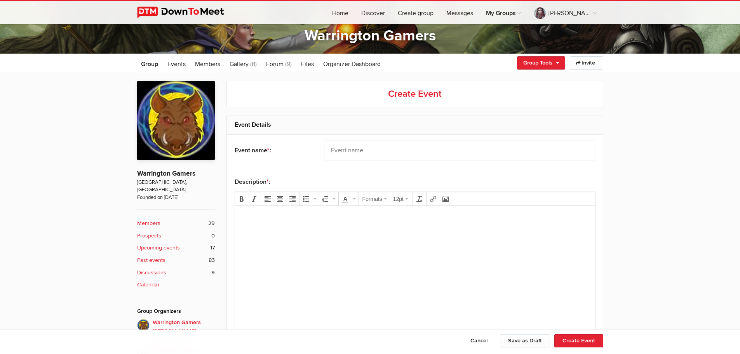
click at [341, 147] on input "text" at bounding box center [460, 150] width 270 height 19
type input "Phandelver and Below"
click at [302, 239] on body at bounding box center [415, 229] width 354 height 35
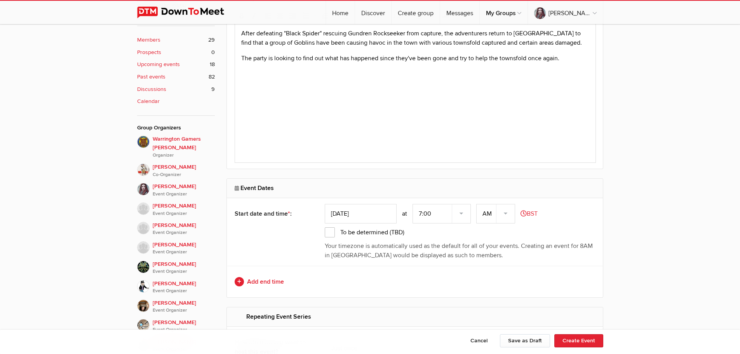
scroll to position [349, 0]
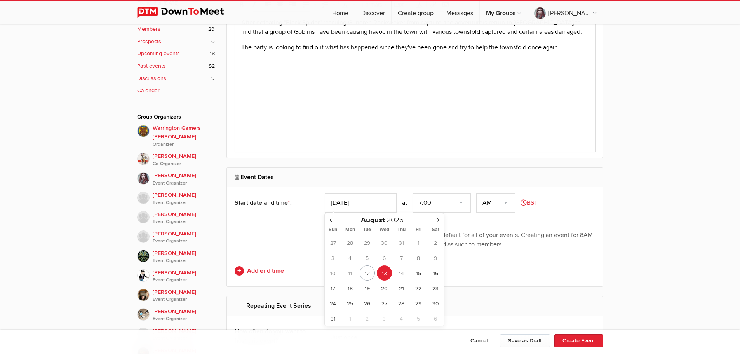
click at [367, 200] on input "[DATE]" at bounding box center [361, 202] width 72 height 19
click at [436, 222] on icon at bounding box center [437, 219] width 5 height 5
type input "[DATE]"
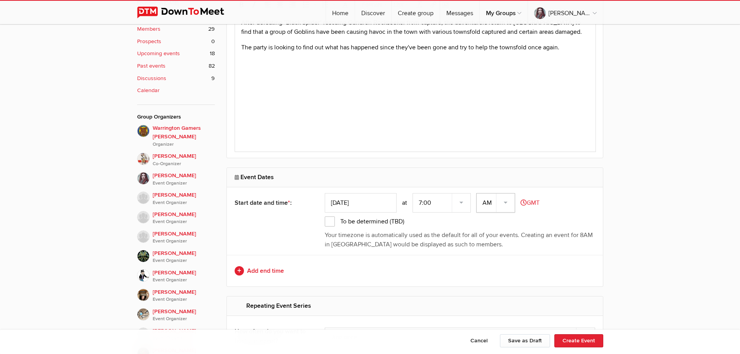
click at [507, 197] on select "AM PM" at bounding box center [495, 202] width 39 height 19
select select "PM"
click at [477, 193] on select "AM PM" at bounding box center [495, 202] width 39 height 19
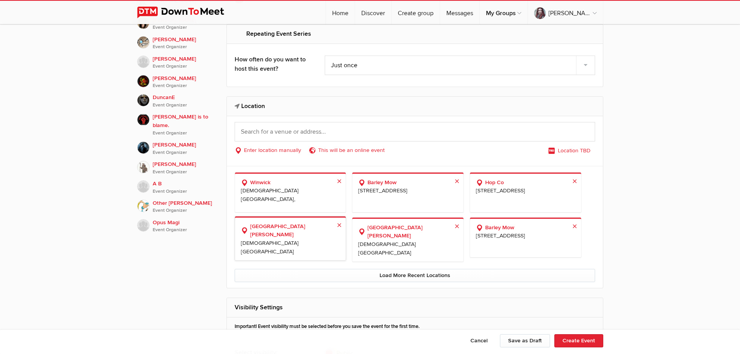
click at [302, 270] on div "Winwick [DEMOGRAPHIC_DATA][GEOGRAPHIC_DATA], [GEOGRAPHIC_DATA], [GEOGRAPHIC_DAT…" at bounding box center [415, 227] width 376 height 122
click at [301, 239] on span "[DEMOGRAPHIC_DATA] [GEOGRAPHIC_DATA][STREET_ADDRESS]" at bounding box center [290, 247] width 99 height 16
select select "[GEOGRAPHIC_DATA]"
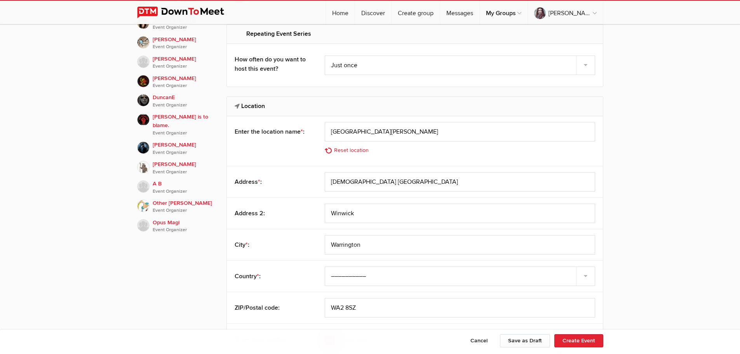
scroll to position [738, 0]
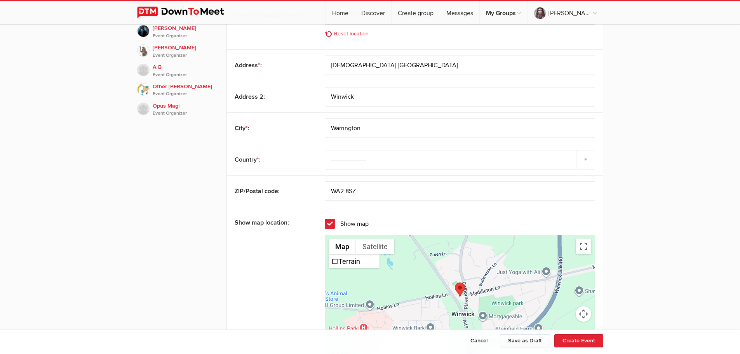
click at [327, 219] on span "Show map" at bounding box center [347, 224] width 44 height 10
click at [0, 0] on input "Show map" at bounding box center [0, 0] width 0 height 0
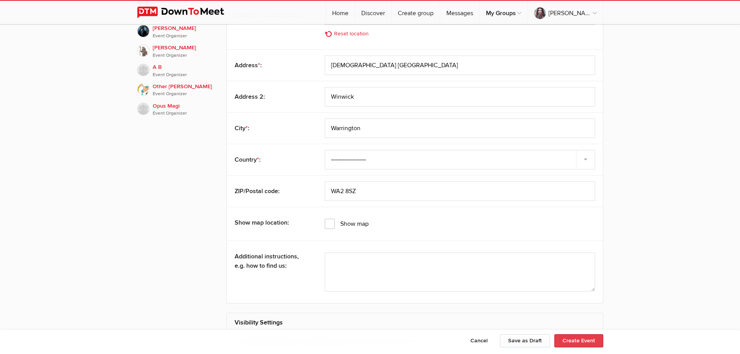
click at [591, 342] on button "Create Event" at bounding box center [578, 340] width 49 height 13
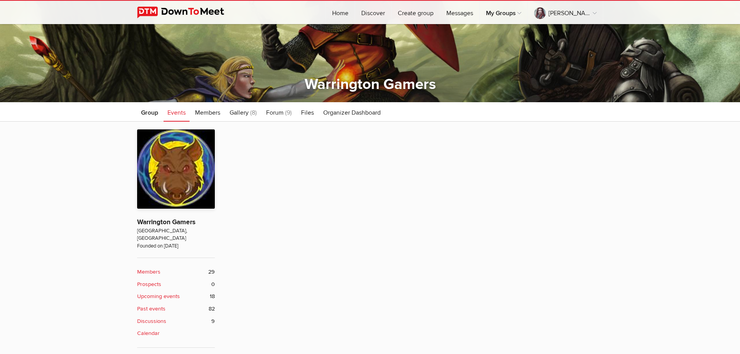
scroll to position [194, 0]
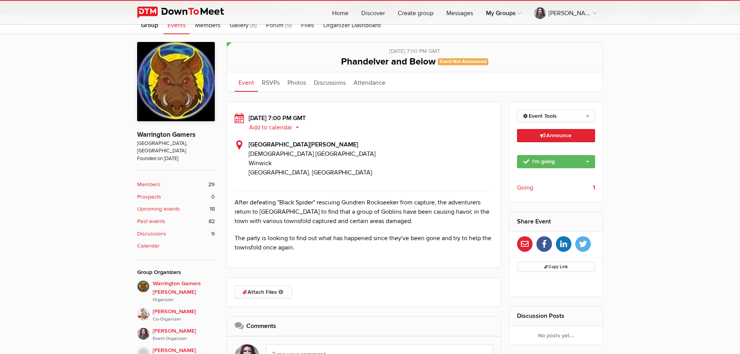
click at [180, 28] on span "Events" at bounding box center [176, 25] width 18 height 8
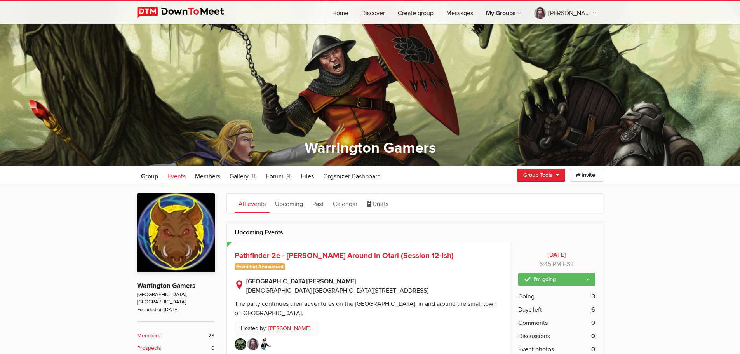
scroll to position [78, 0]
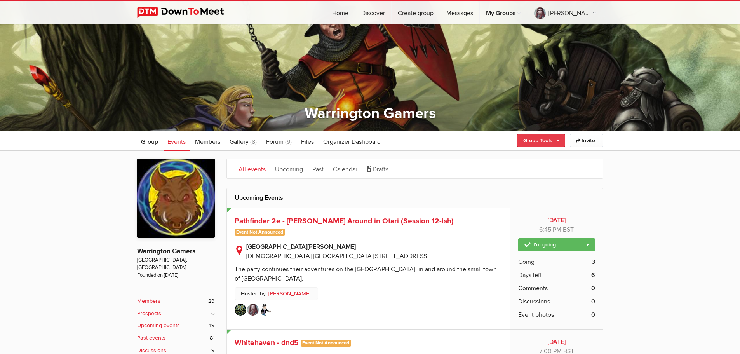
click at [546, 141] on link "Group Tools" at bounding box center [541, 140] width 48 height 13
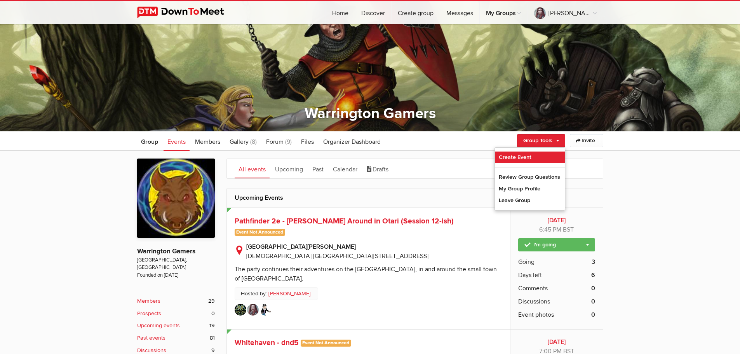
click at [517, 156] on link "Create Event" at bounding box center [530, 157] width 70 height 12
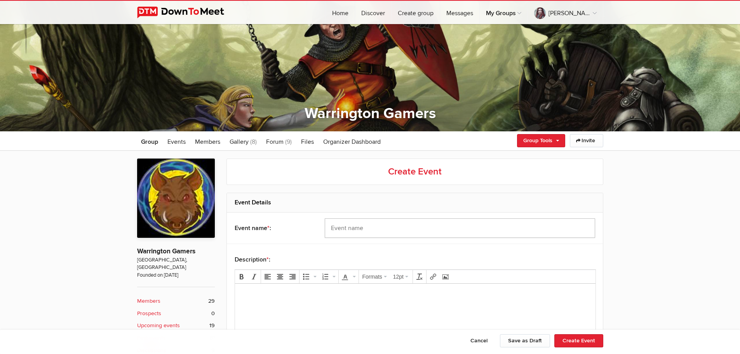
click at [343, 230] on input "text" at bounding box center [460, 227] width 270 height 19
type input "Phandelver and Below"
click at [305, 306] on body at bounding box center [415, 307] width 354 height 35
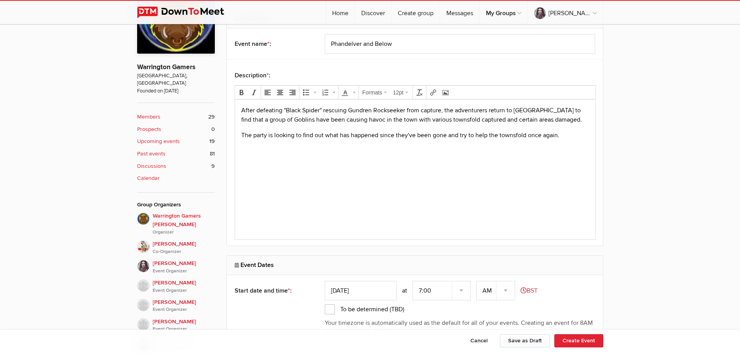
scroll to position [311, 0]
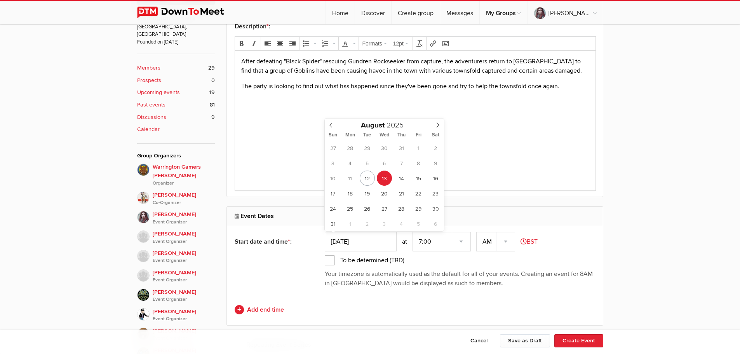
click at [364, 240] on input "[DATE]" at bounding box center [361, 241] width 72 height 19
click at [438, 127] on icon at bounding box center [437, 124] width 5 height 5
type input "[DATE]"
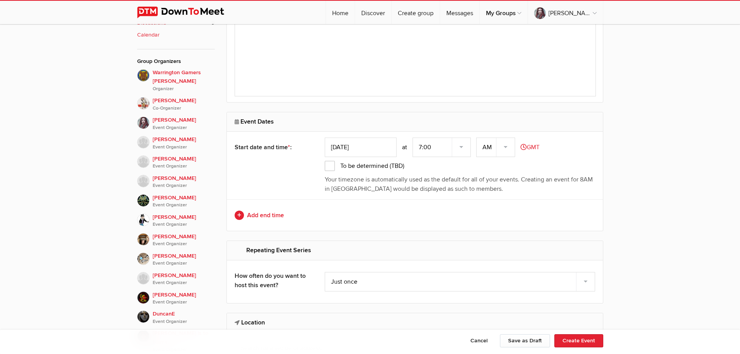
scroll to position [427, 0]
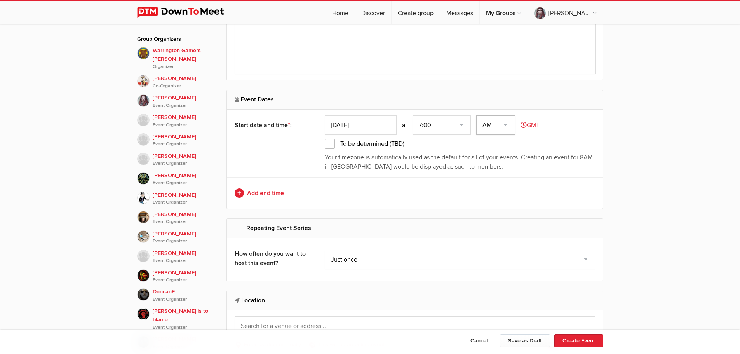
drag, startPoint x: 507, startPoint y: 129, endPoint x: 507, endPoint y: 133, distance: 3.9
click at [507, 129] on select "AM PM" at bounding box center [495, 124] width 39 height 19
select select "PM"
click at [477, 115] on select "AM PM" at bounding box center [495, 124] width 39 height 19
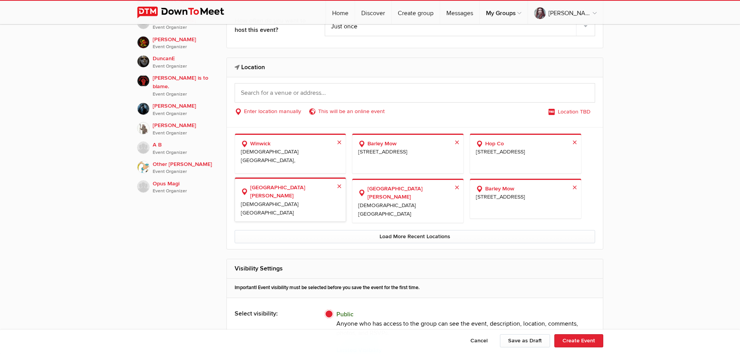
click at [299, 200] on span "[DEMOGRAPHIC_DATA] [GEOGRAPHIC_DATA][STREET_ADDRESS]" at bounding box center [290, 208] width 99 height 16
select select "[GEOGRAPHIC_DATA]"
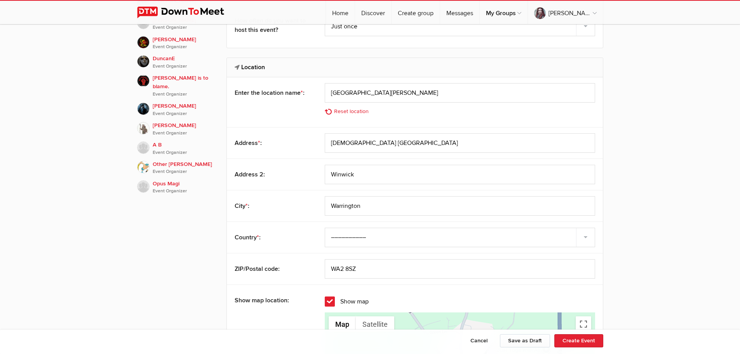
scroll to position [815, 0]
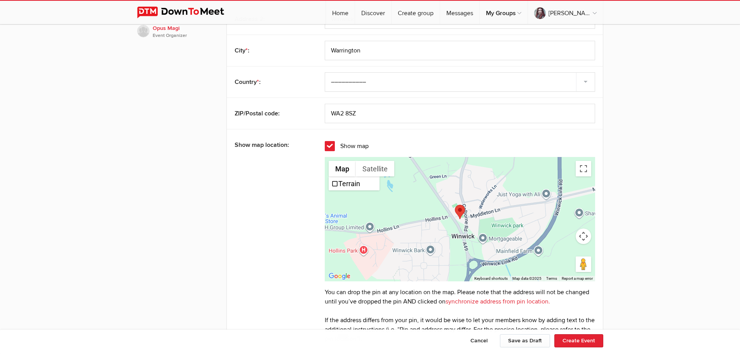
click at [330, 145] on span "Show map" at bounding box center [347, 146] width 44 height 10
click at [0, 0] on input "Show map" at bounding box center [0, 0] width 0 height 0
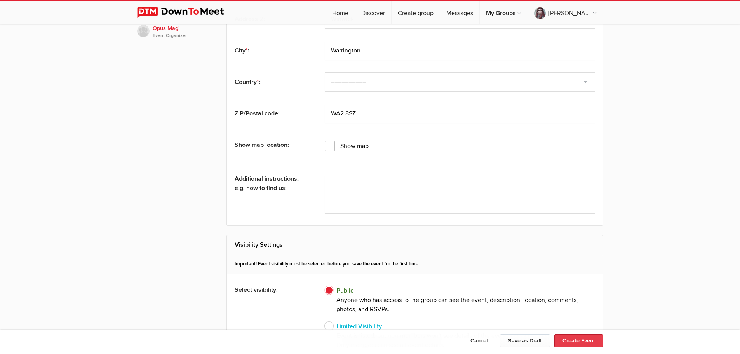
click at [573, 345] on button "Create Event" at bounding box center [578, 340] width 49 height 13
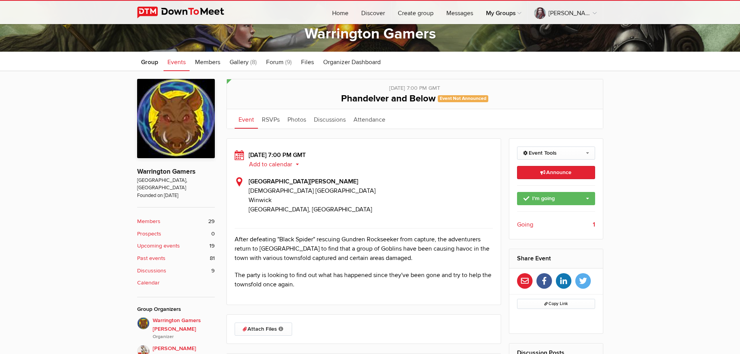
scroll to position [272, 0]
